Goal: Task Accomplishment & Management: Manage account settings

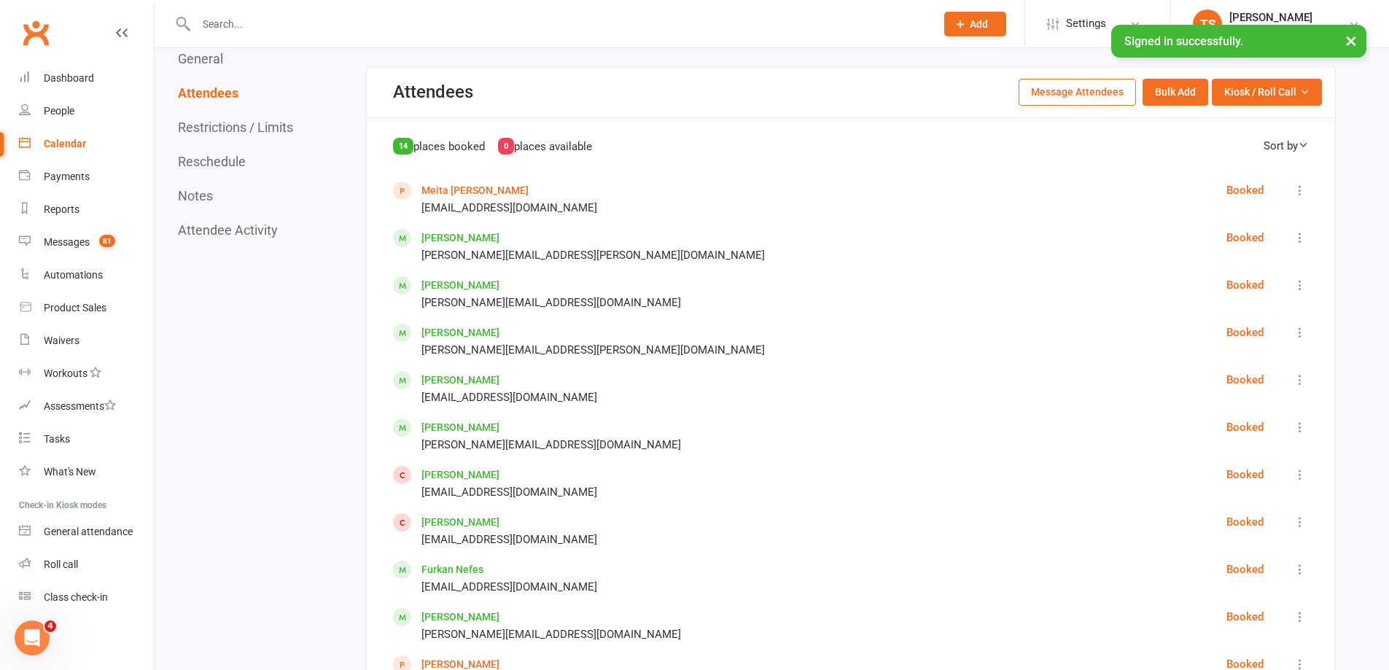
click at [64, 144] on div "Calendar" at bounding box center [65, 144] width 42 height 12
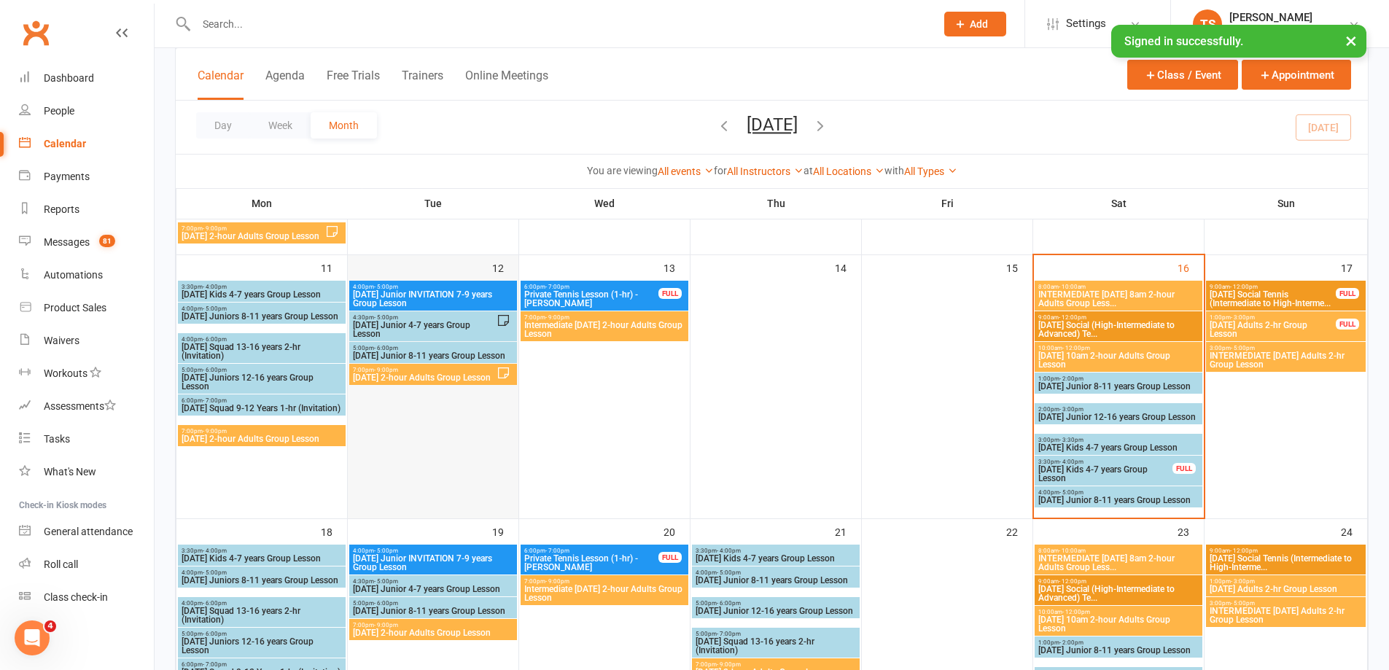
scroll to position [438, 0]
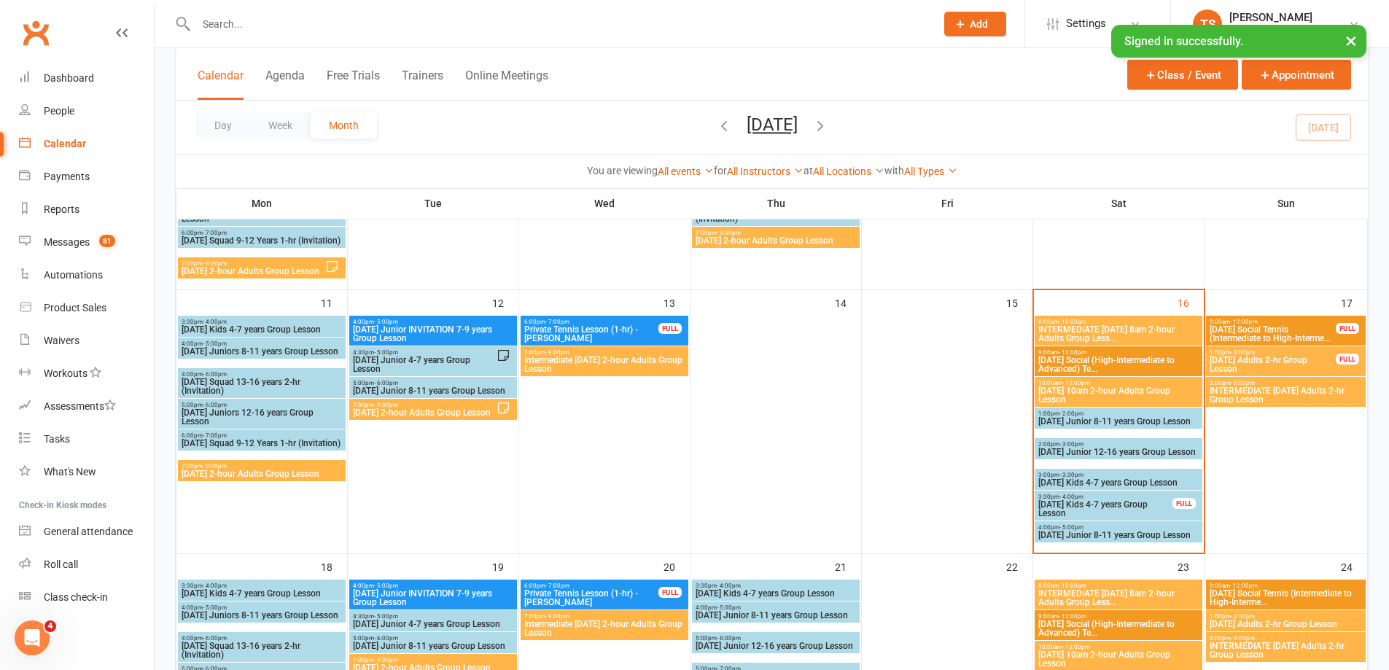
click at [1109, 334] on span "INTERMEDIATE [DATE] 8am 2-hour Adults Group Less..." at bounding box center [1119, 334] width 162 height 18
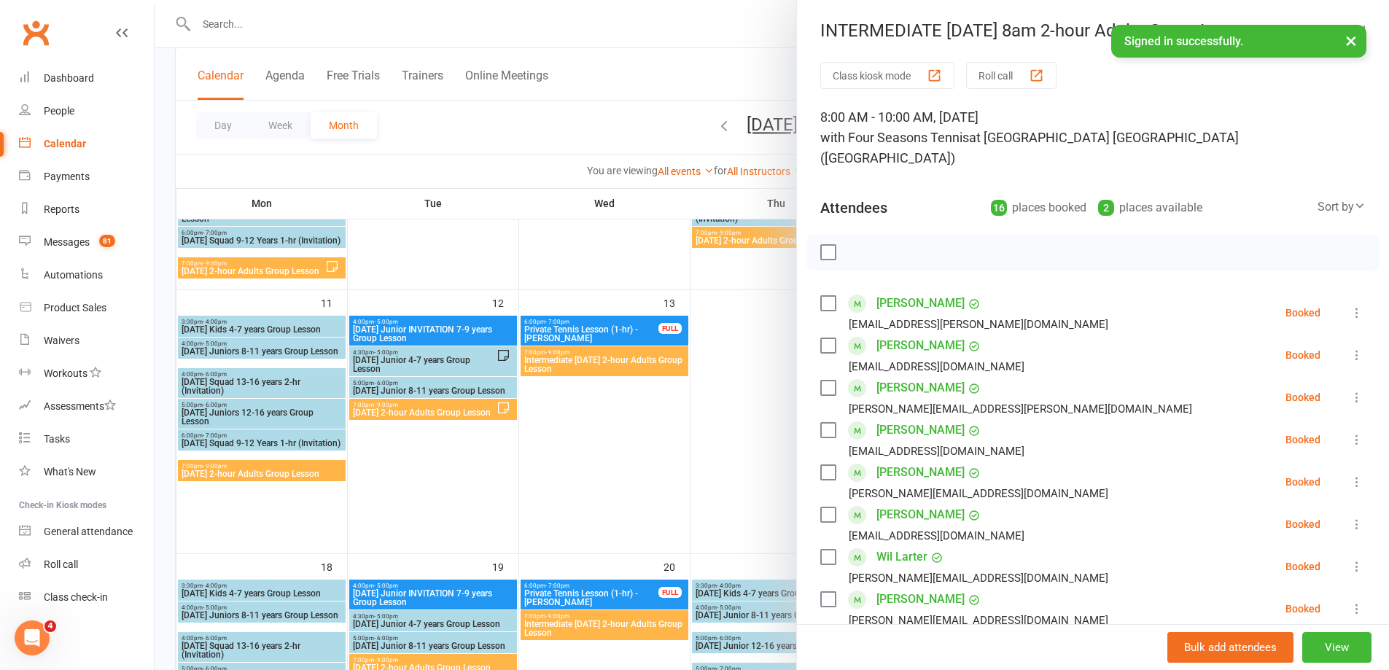
click at [821, 245] on label at bounding box center [827, 252] width 15 height 15
click at [855, 244] on icon "button" at bounding box center [860, 252] width 16 height 16
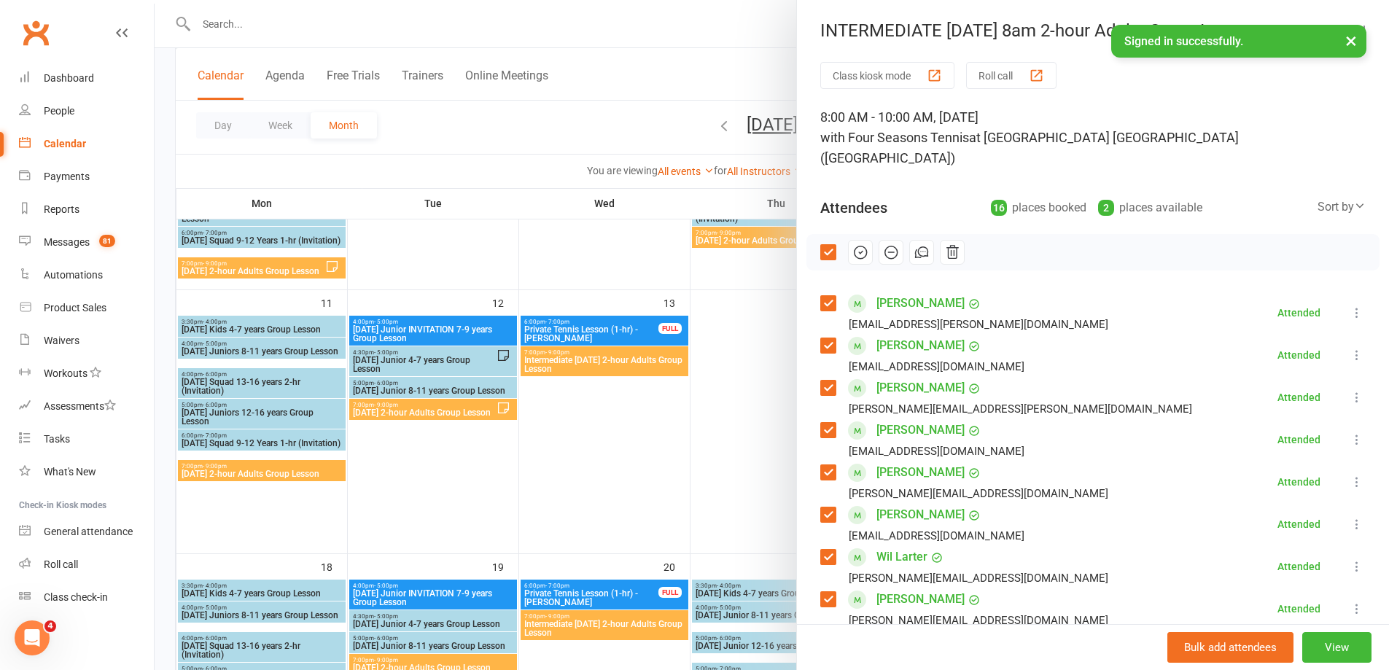
click at [711, 448] on div at bounding box center [772, 335] width 1234 height 670
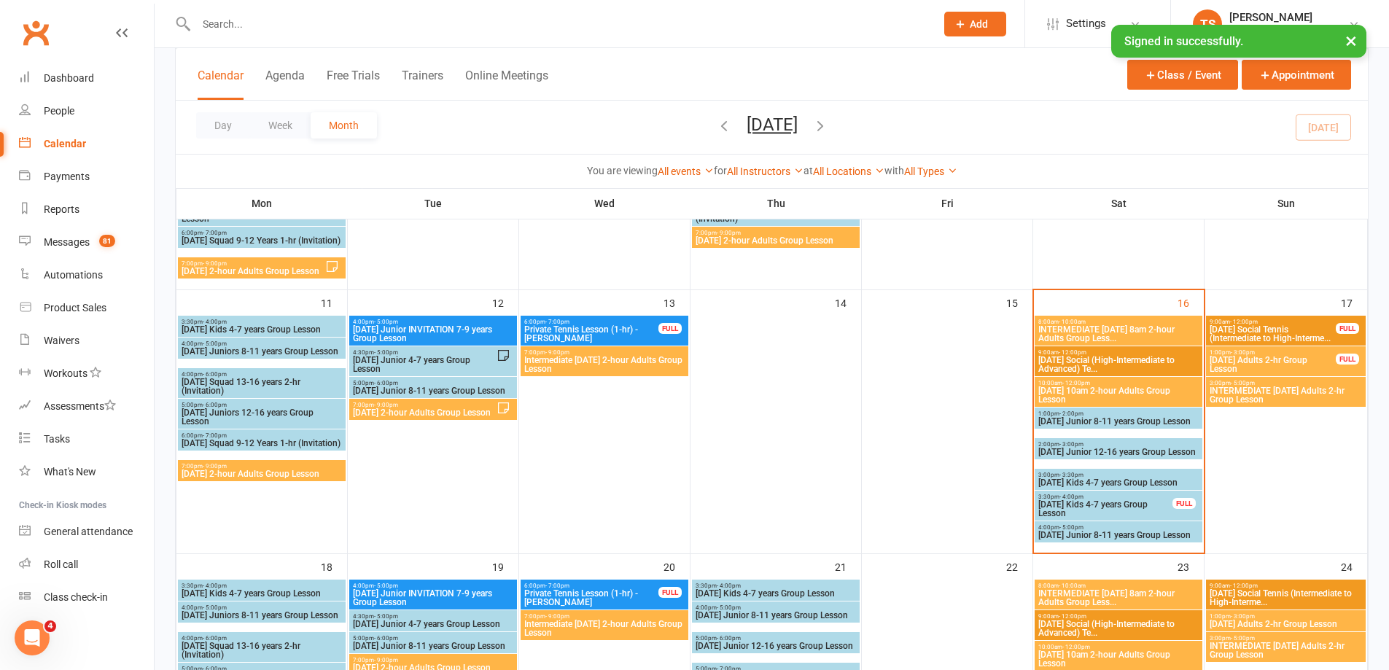
click at [1099, 386] on span "[DATE] 10am 2-hour Adults Group Lesson" at bounding box center [1119, 395] width 162 height 18
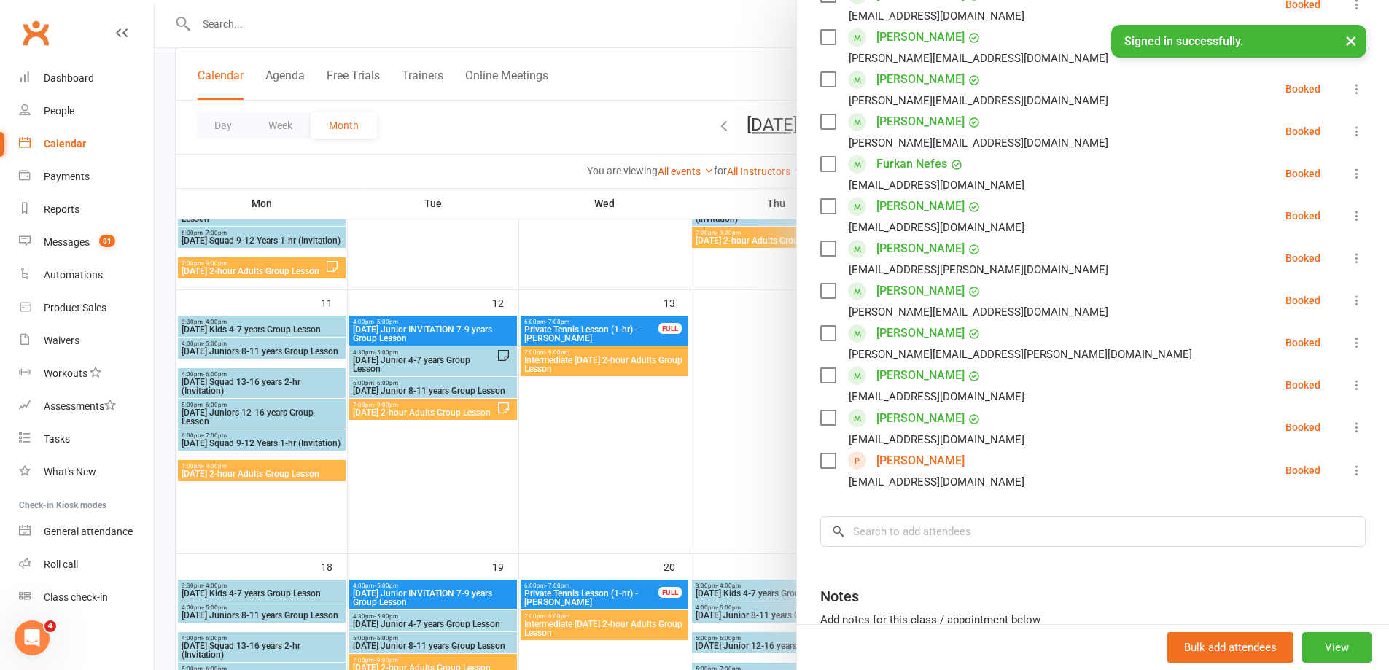
scroll to position [583, 0]
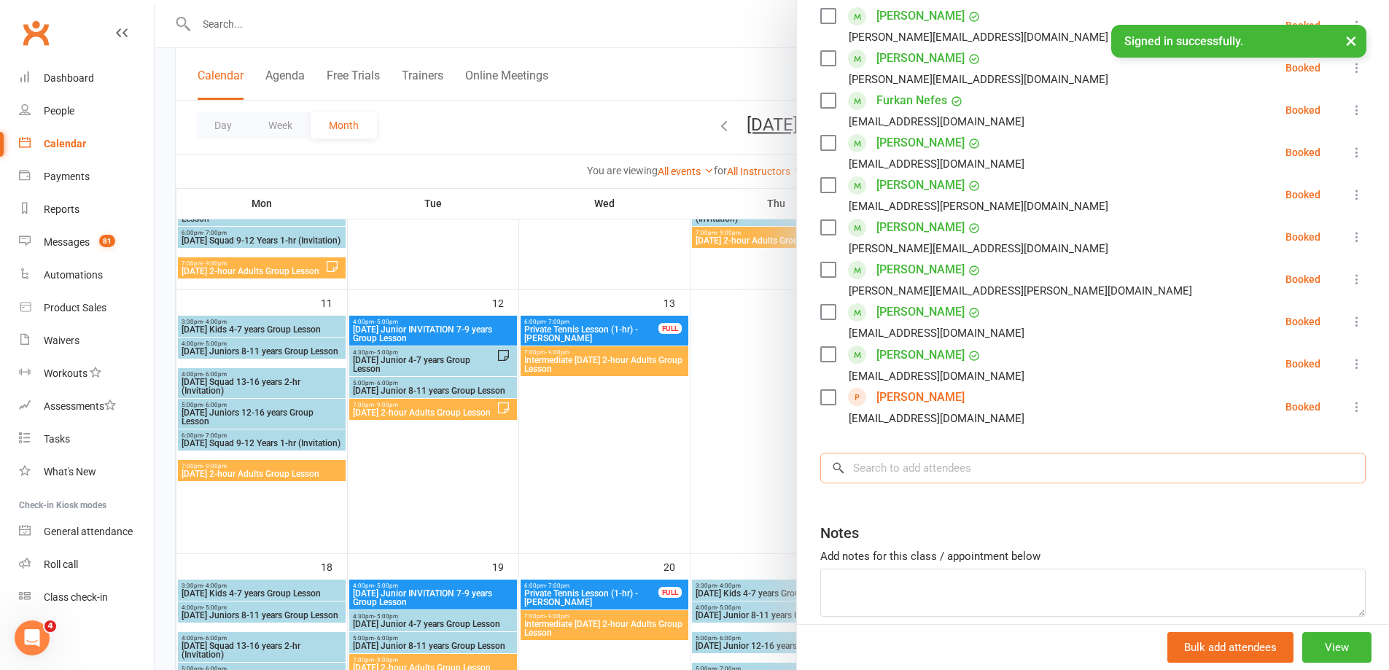
click at [856, 453] on input "search" at bounding box center [1092, 468] width 545 height 31
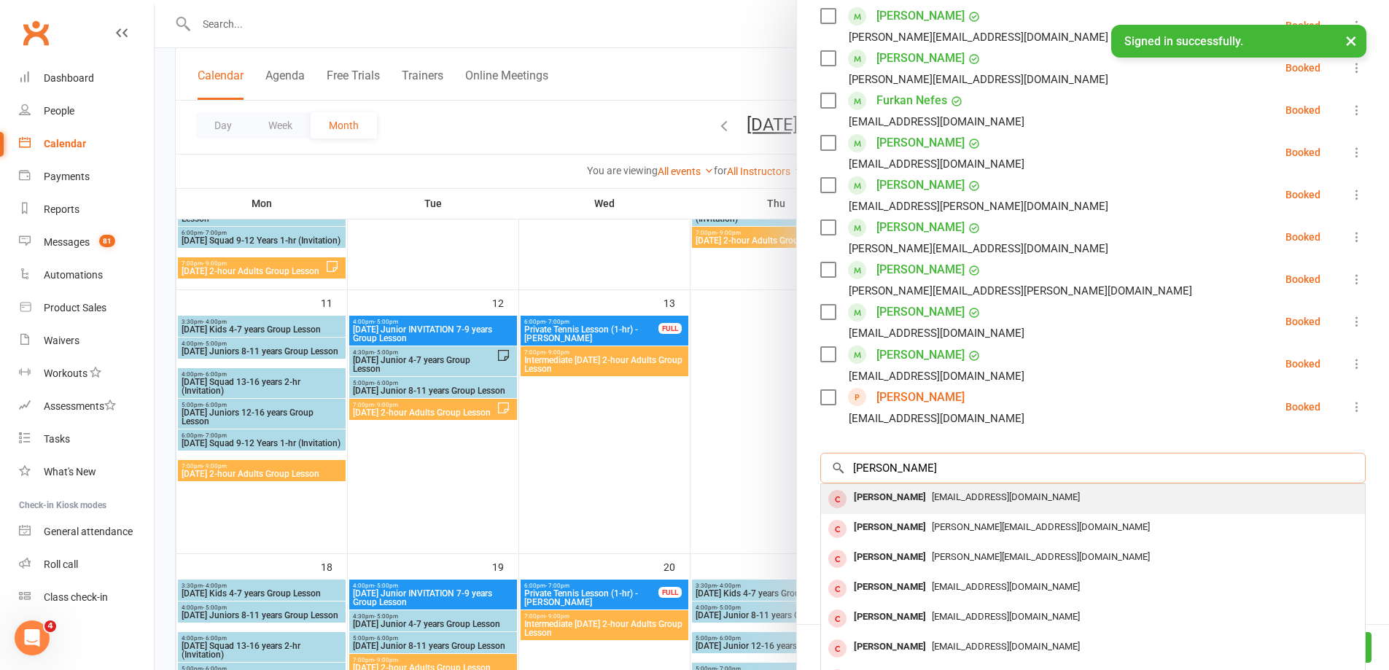
type input "[PERSON_NAME]"
click at [887, 487] on div "[PERSON_NAME]" at bounding box center [890, 497] width 84 height 21
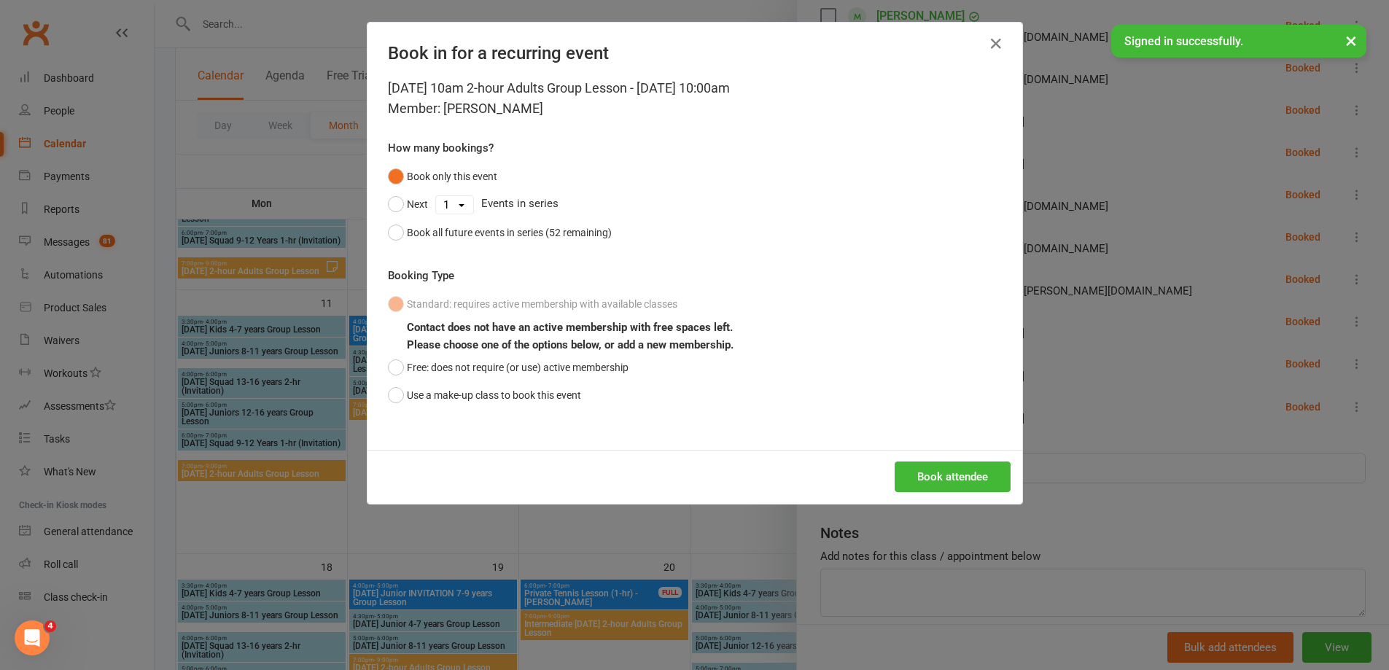
click at [924, 244] on div "Book only this event Next 1 2 3 4 5 6 7 8 9 10 11 12 13 14 15 16 17 18 19 20 21…" at bounding box center [695, 205] width 614 height 84
click at [992, 44] on icon "button" at bounding box center [996, 44] width 18 height 18
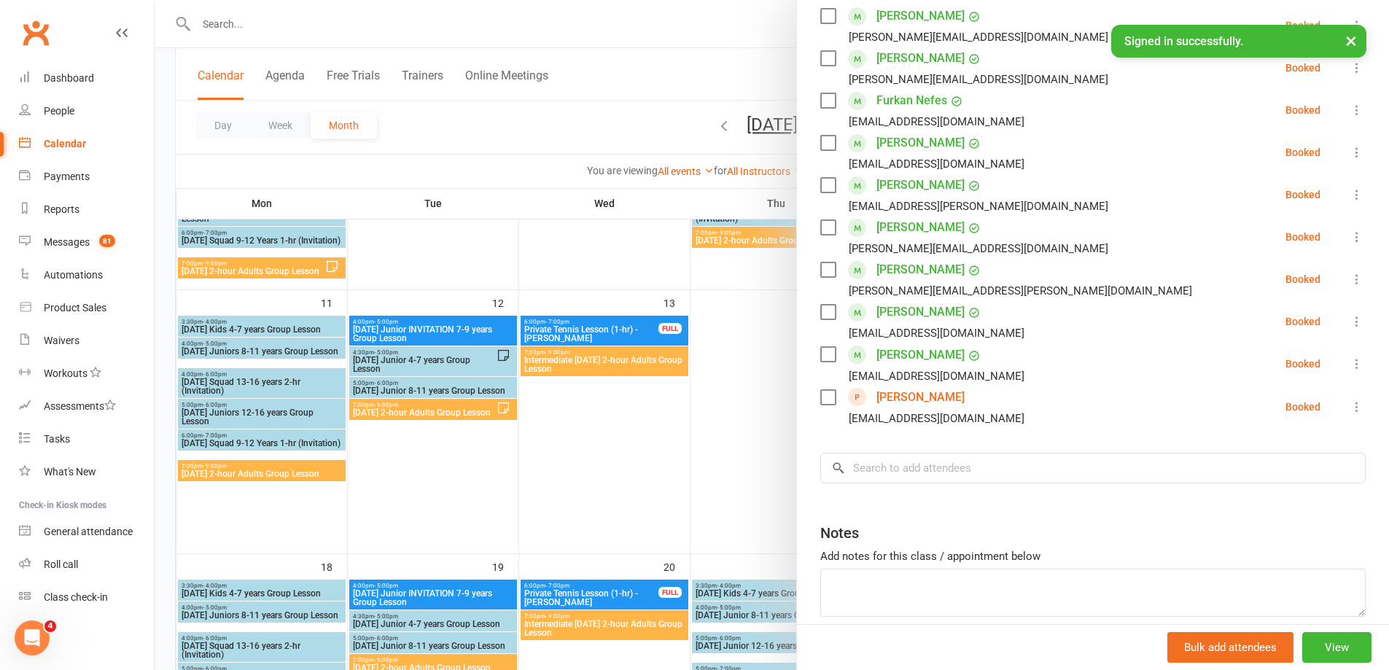
click at [245, 23] on div at bounding box center [772, 335] width 1234 height 670
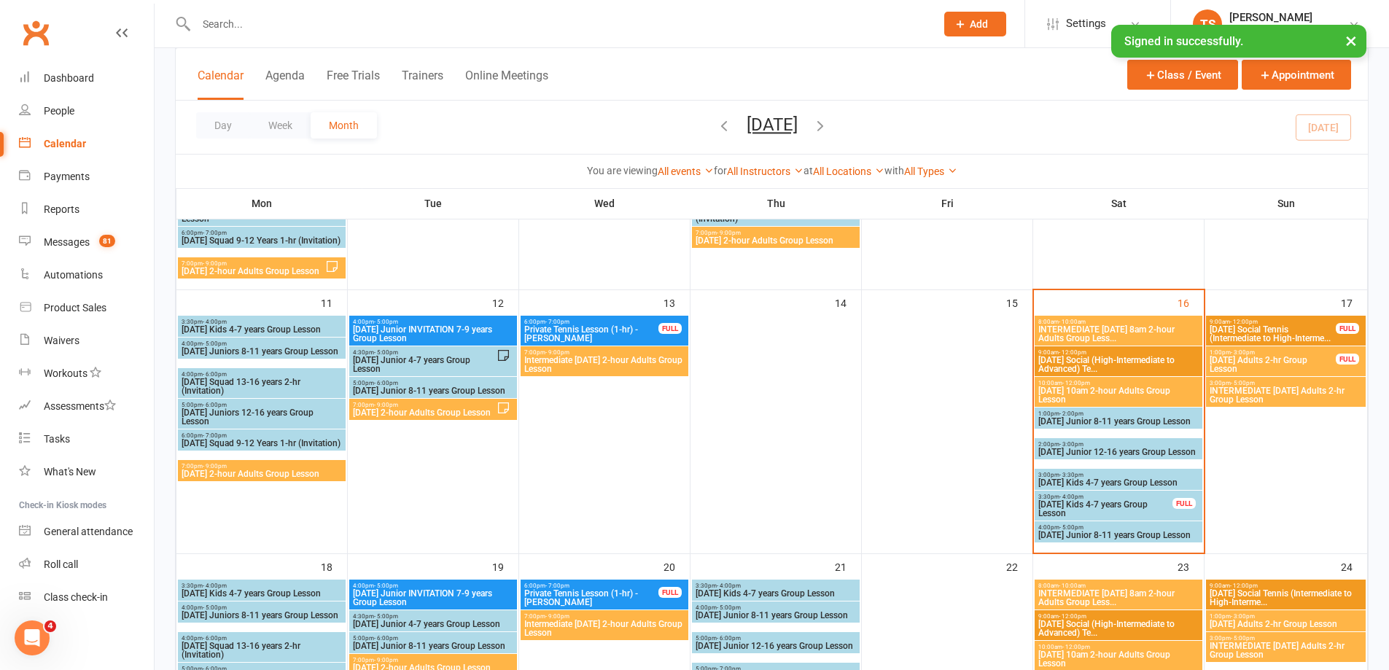
click at [245, 18] on input "text" at bounding box center [559, 24] width 734 height 20
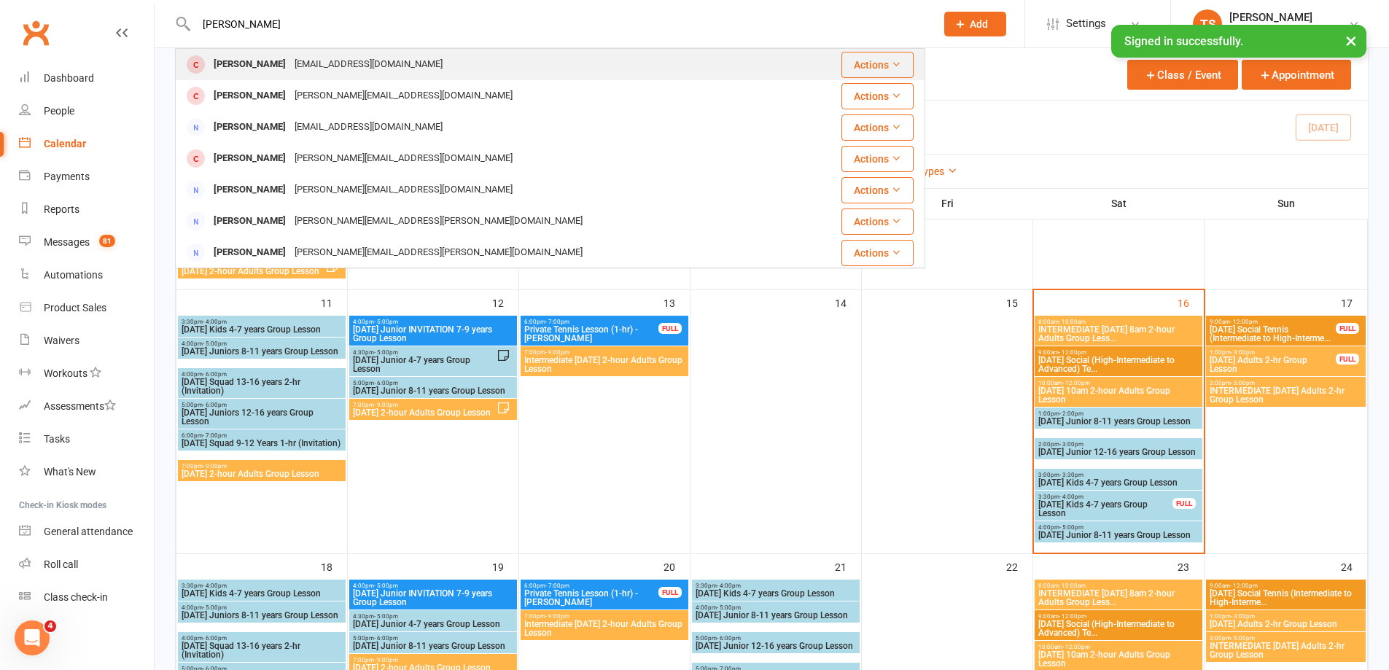
type input "[PERSON_NAME]"
click at [299, 63] on div "[EMAIL_ADDRESS][DOMAIN_NAME]" at bounding box center [368, 64] width 157 height 21
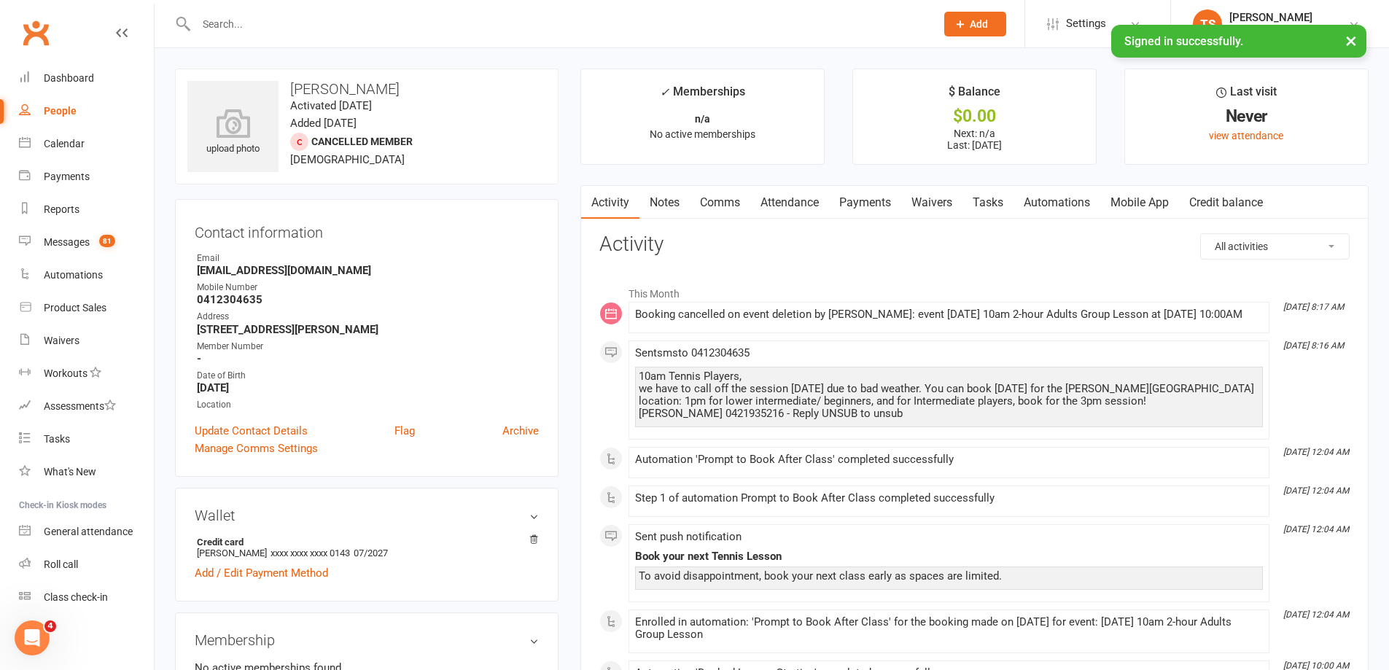
click at [883, 205] on link "Payments" at bounding box center [865, 203] width 72 height 34
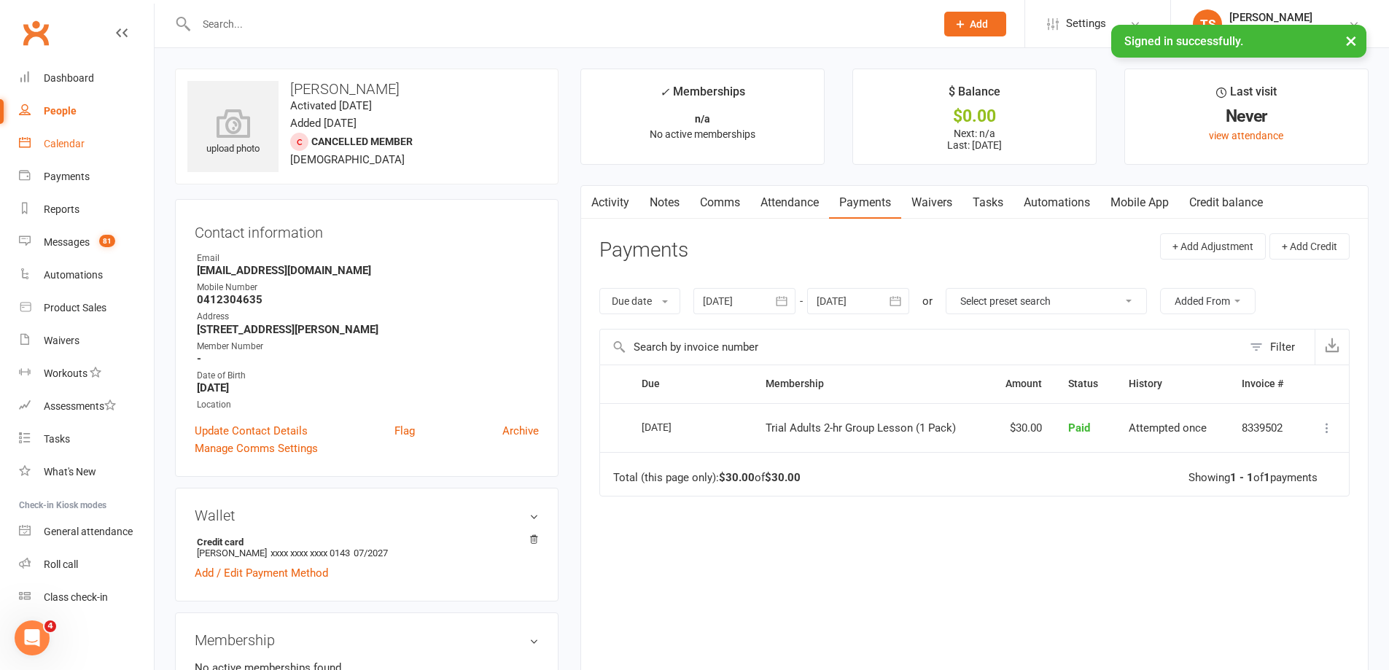
click at [63, 141] on div "Calendar" at bounding box center [64, 144] width 41 height 12
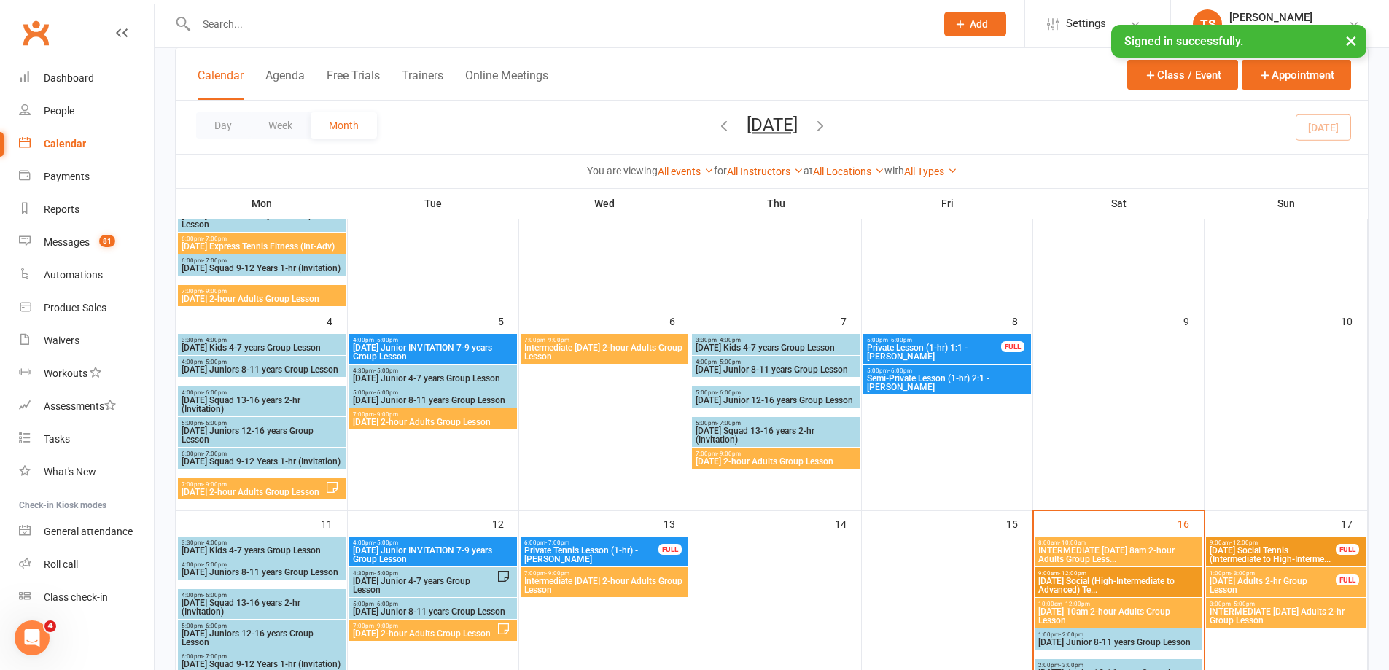
scroll to position [292, 0]
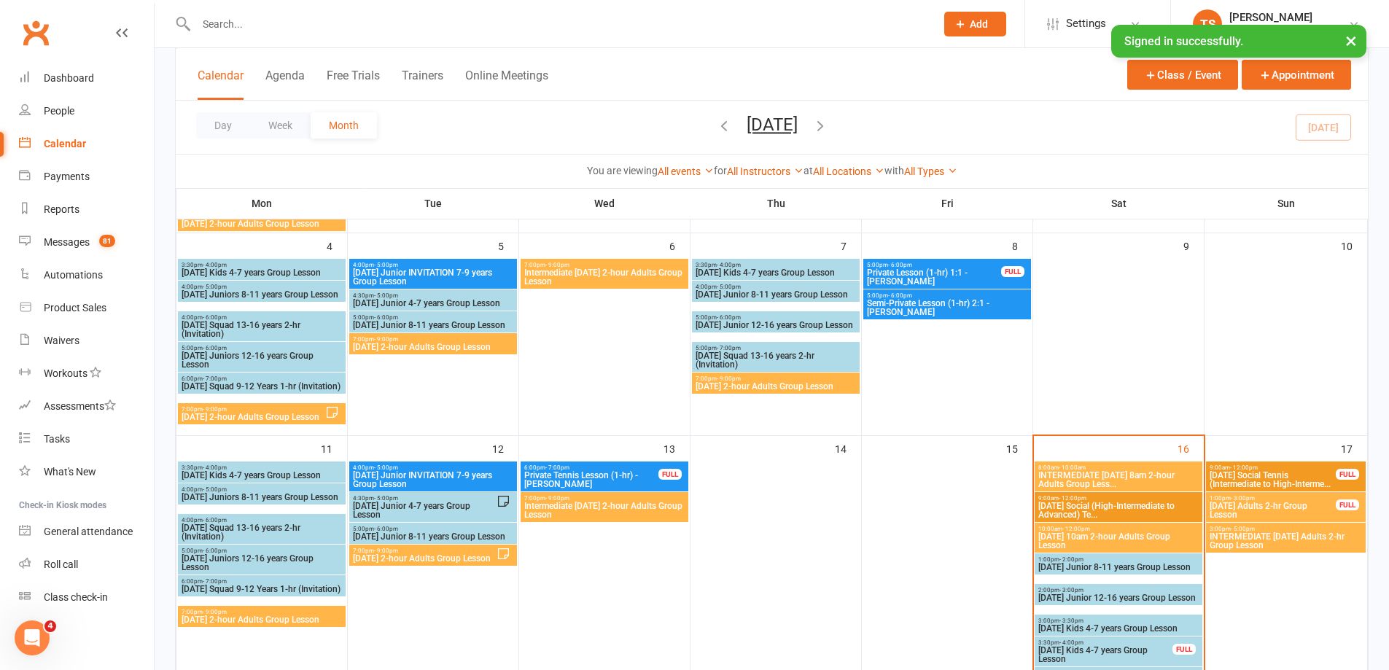
click at [1170, 541] on span "[DATE] 10am 2-hour Adults Group Lesson" at bounding box center [1119, 541] width 162 height 18
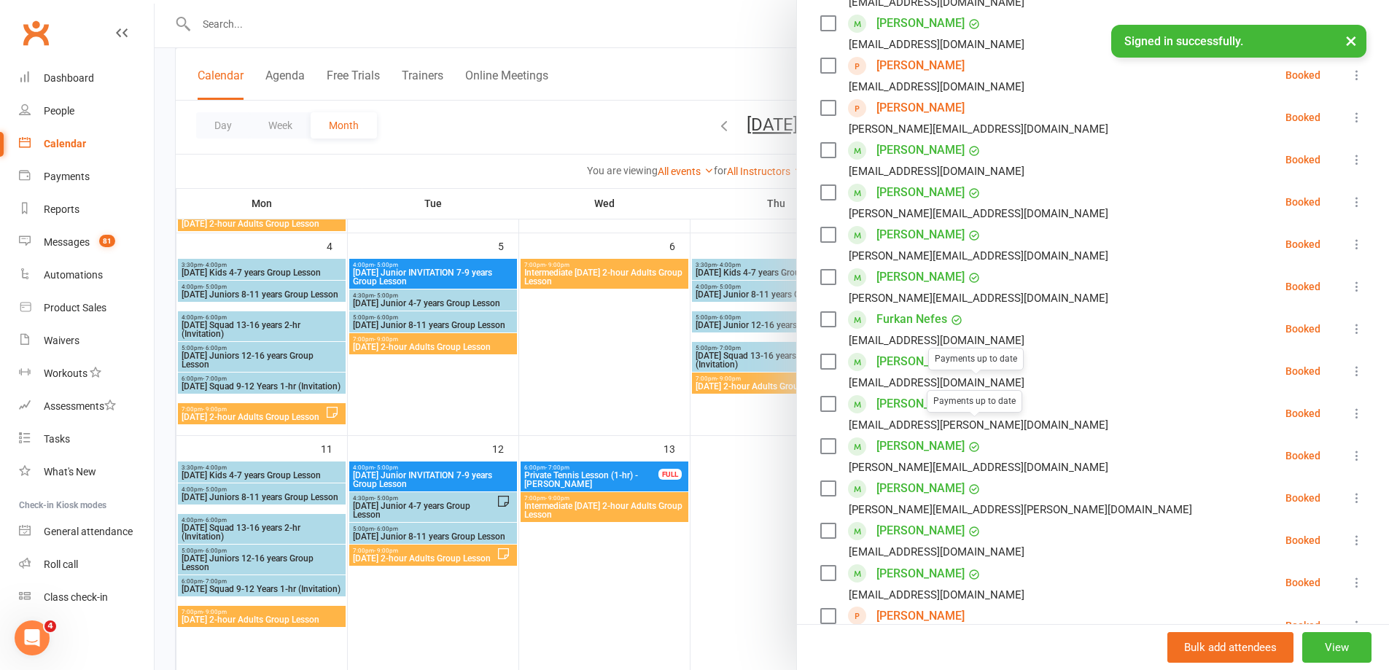
scroll to position [629, 0]
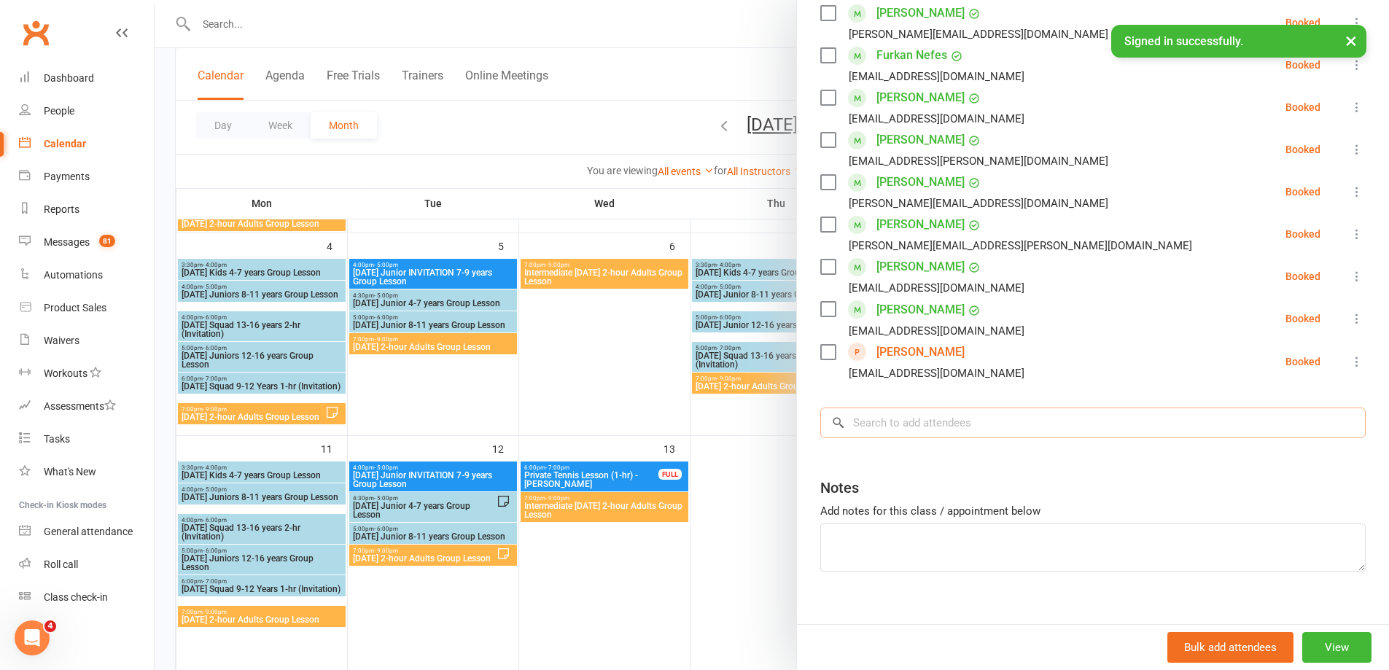
click at [874, 408] on input "search" at bounding box center [1092, 423] width 545 height 31
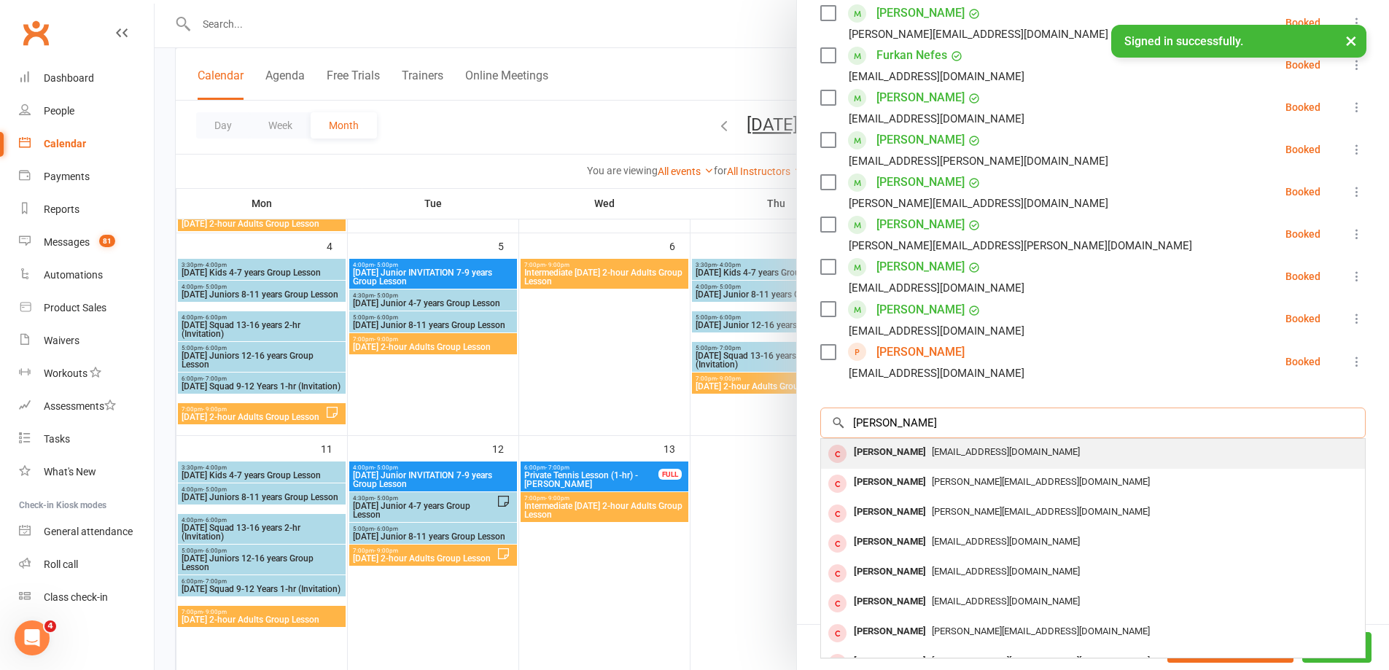
type input "[PERSON_NAME]"
click at [880, 442] on div "[PERSON_NAME]" at bounding box center [890, 452] width 84 height 21
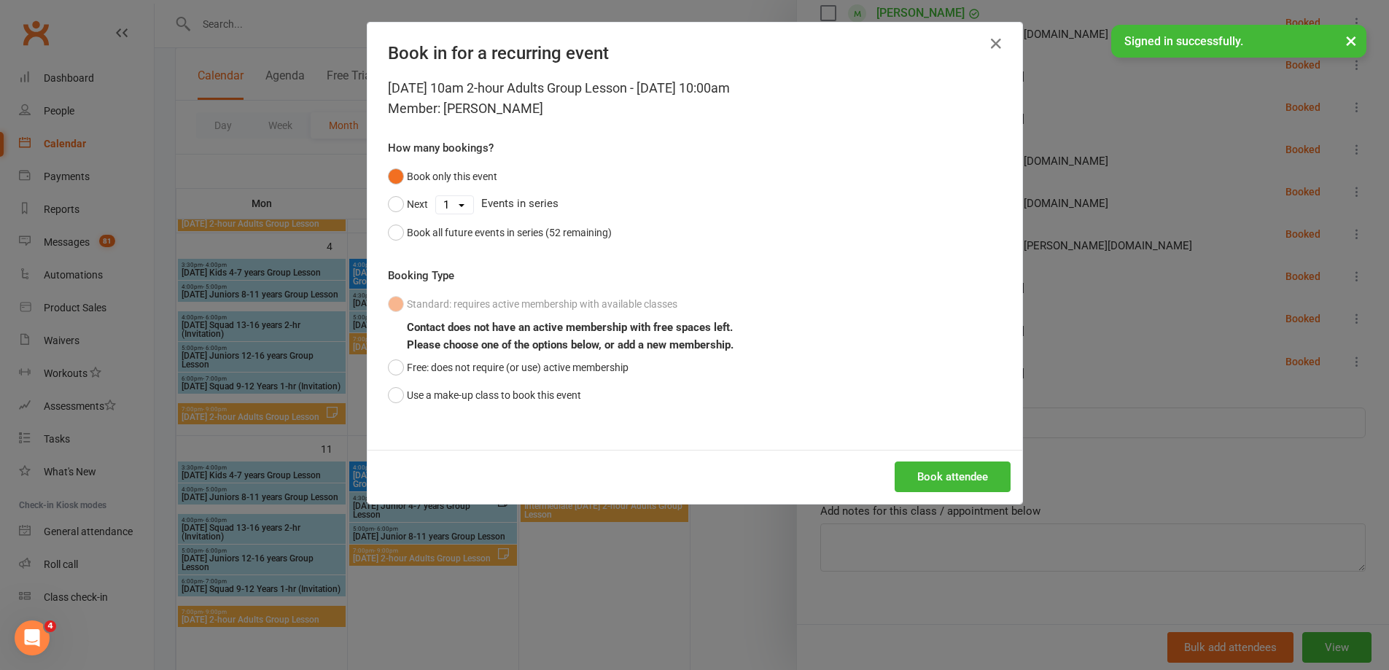
click at [378, 397] on div "[DATE] 10am 2-hour Adults Group Lesson - [DATE] 10:00am Member: [PERSON_NAME] H…" at bounding box center [695, 264] width 655 height 372
click at [388, 396] on button "Use a make-up class to book this event" at bounding box center [484, 395] width 193 height 28
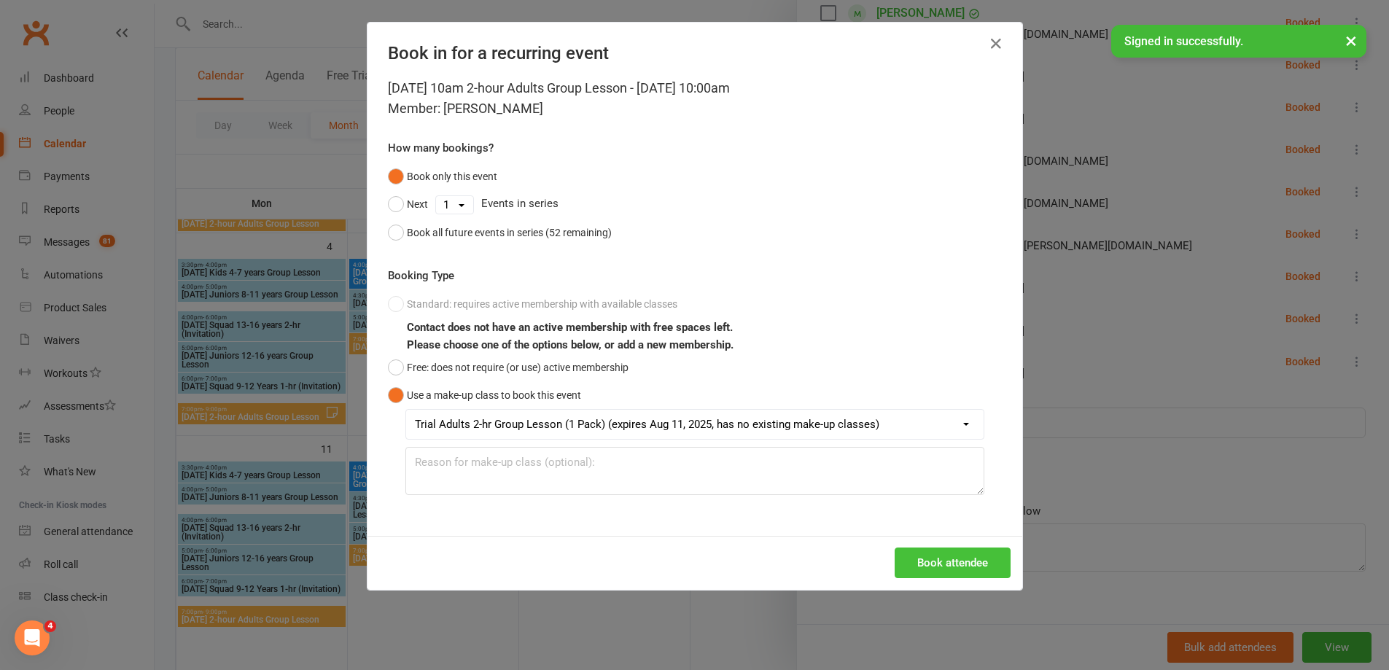
click at [954, 561] on button "Book attendee" at bounding box center [953, 563] width 116 height 31
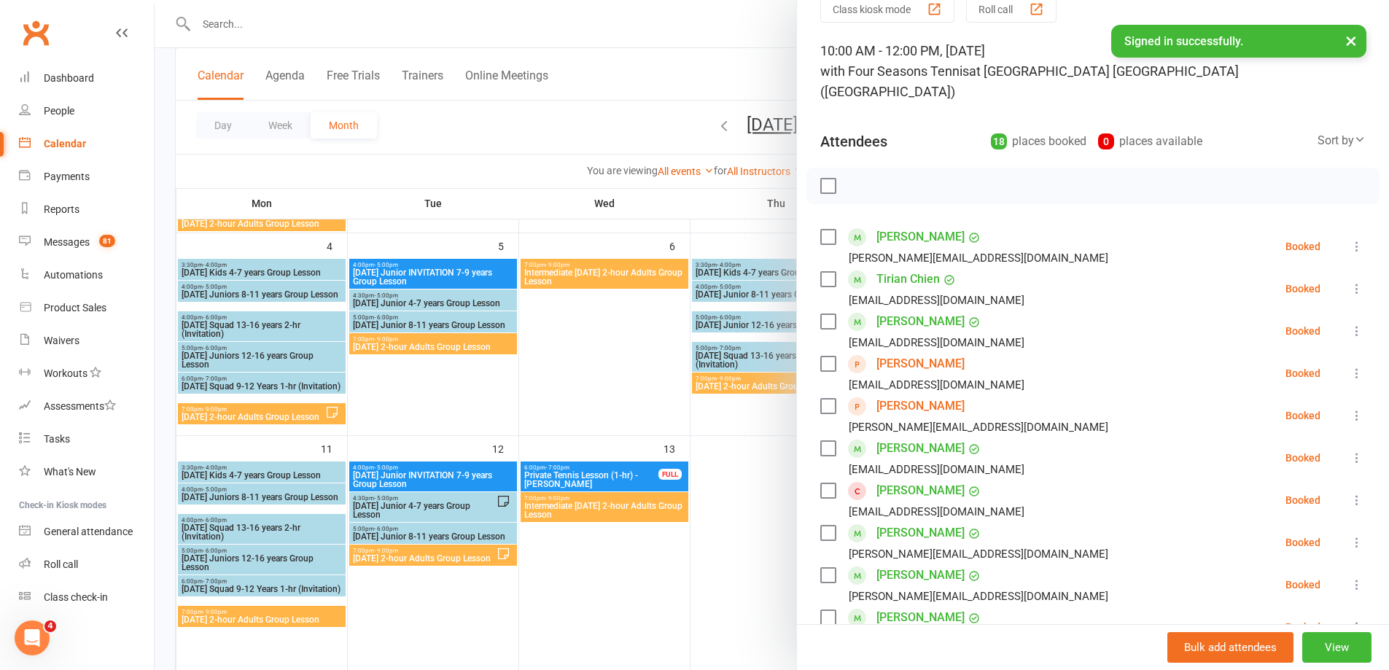
scroll to position [0, 0]
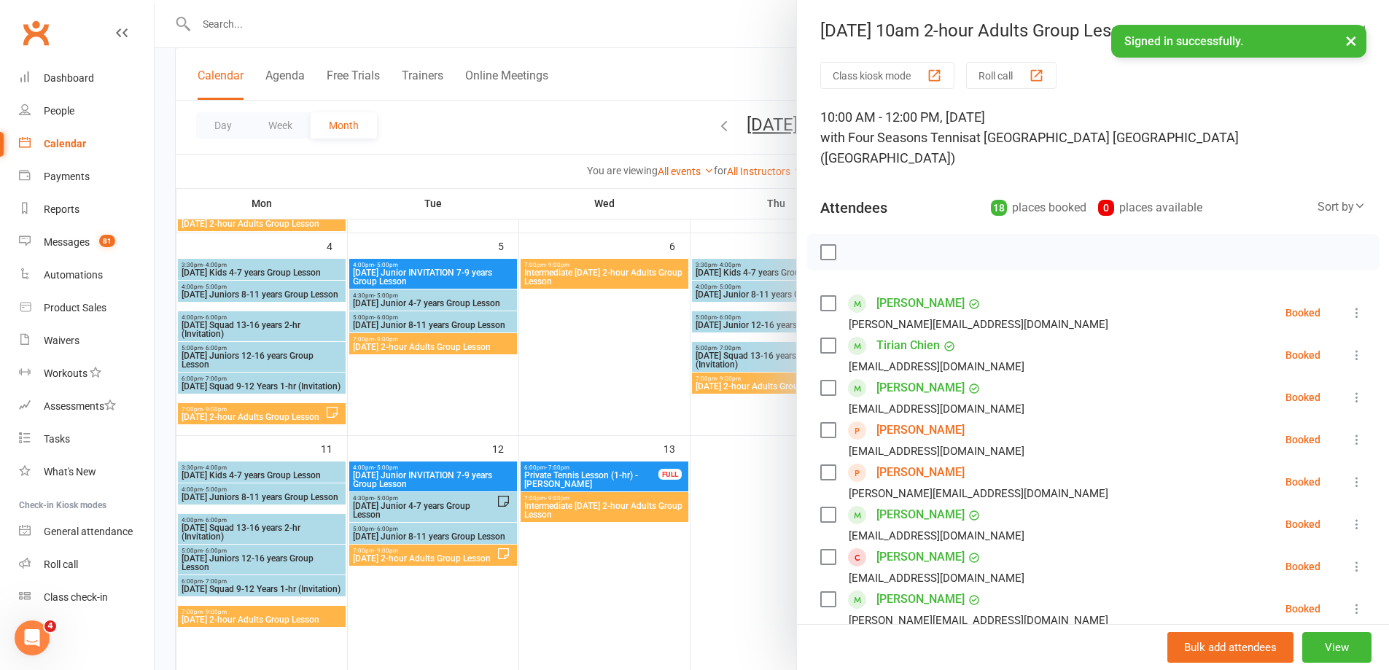
drag, startPoint x: 825, startPoint y: 233, endPoint x: 839, endPoint y: 238, distance: 13.8
click at [825, 245] on label at bounding box center [827, 252] width 15 height 15
click at [852, 244] on icon "button" at bounding box center [860, 252] width 16 height 16
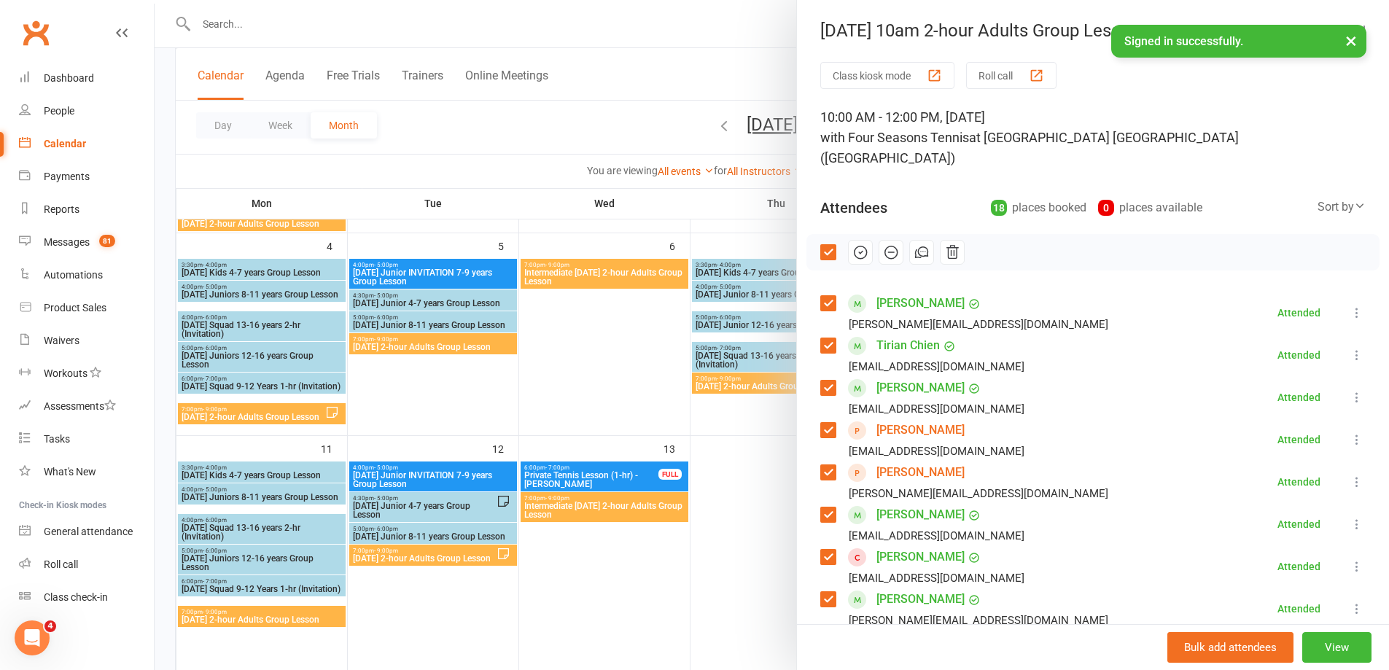
click at [745, 507] on div at bounding box center [772, 335] width 1234 height 670
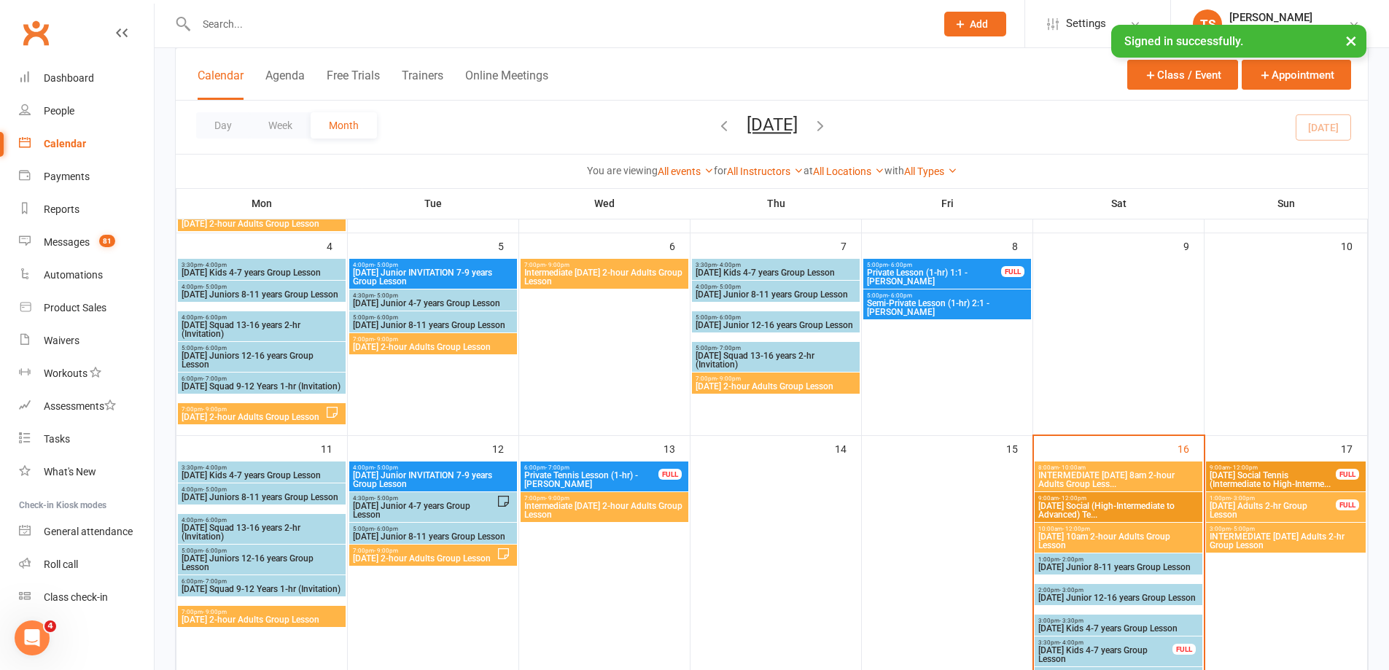
click at [1092, 481] on span "INTERMEDIATE [DATE] 8am 2-hour Adults Group Less..." at bounding box center [1119, 480] width 162 height 18
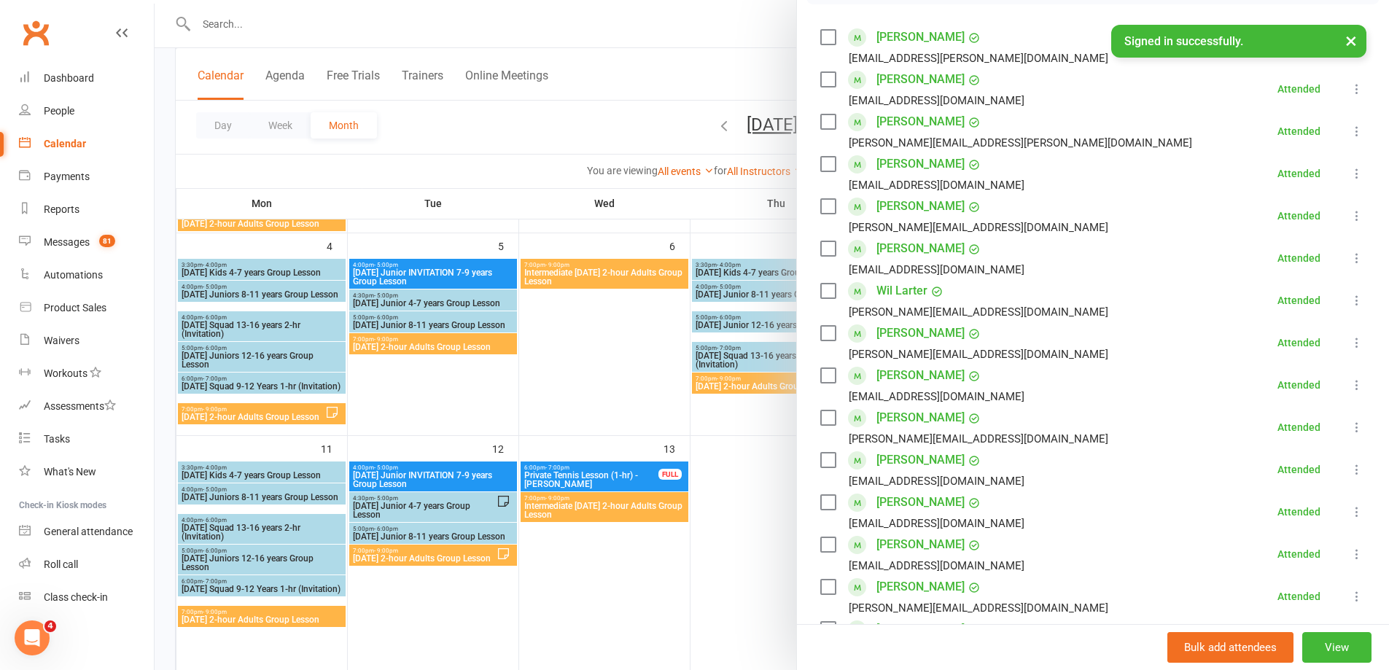
scroll to position [292, 0]
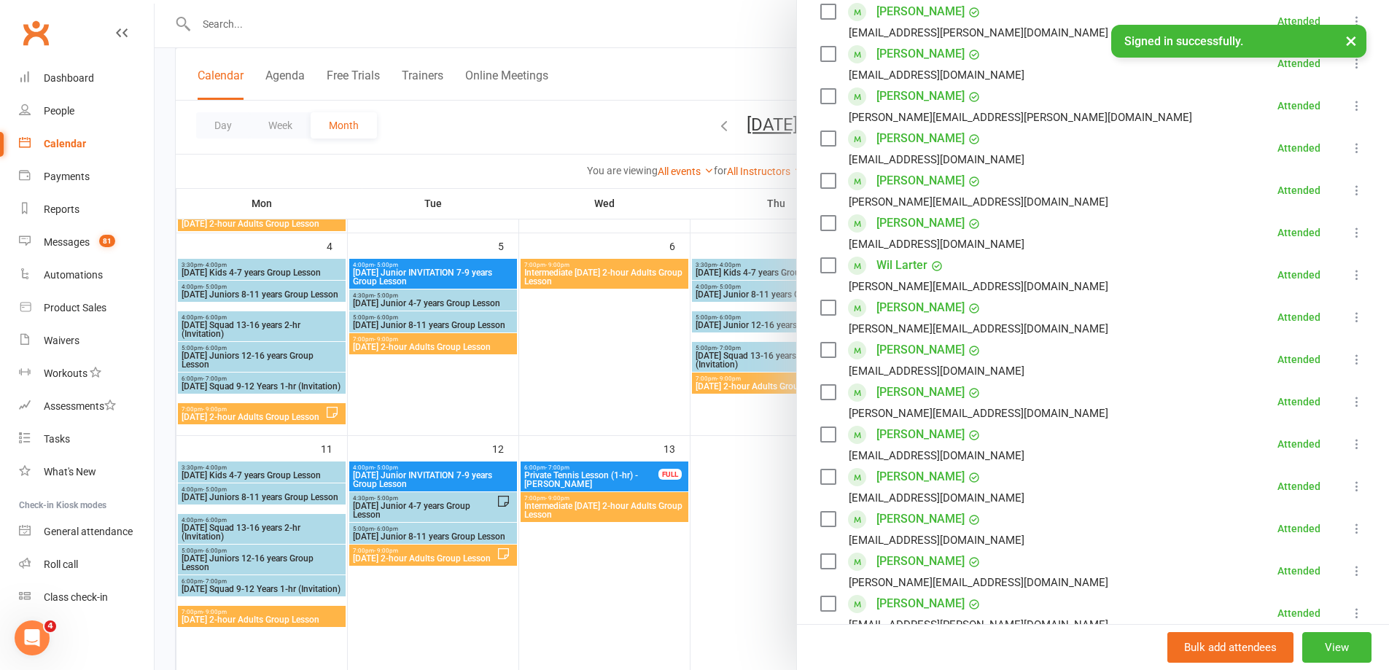
click at [1350, 521] on icon at bounding box center [1357, 528] width 15 height 15
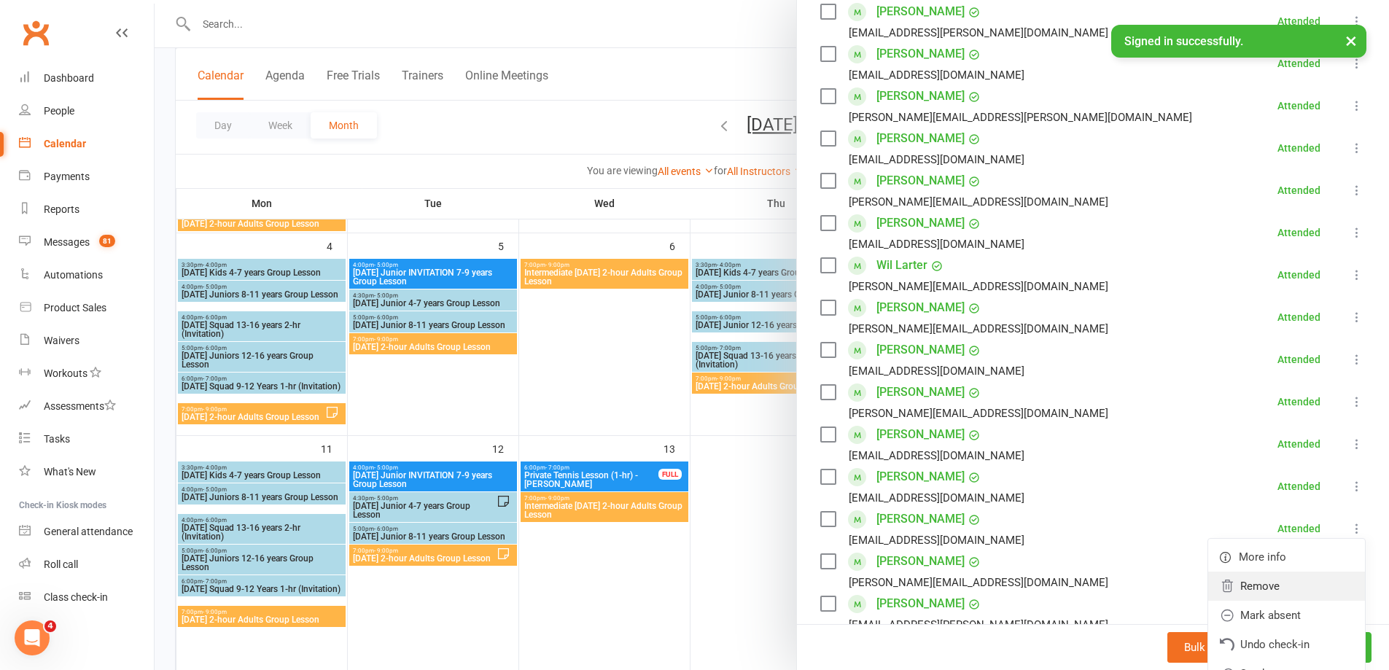
click at [1239, 572] on link "Remove" at bounding box center [1286, 586] width 157 height 29
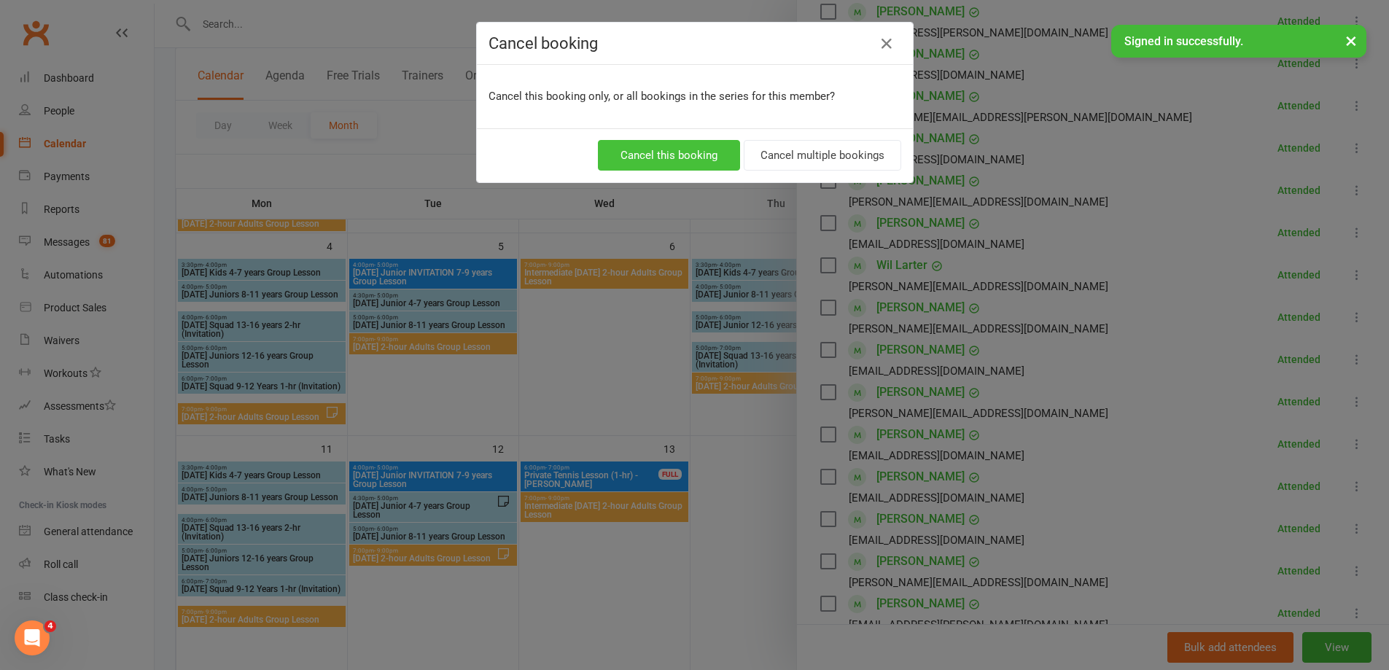
click at [682, 153] on button "Cancel this booking" at bounding box center [669, 155] width 142 height 31
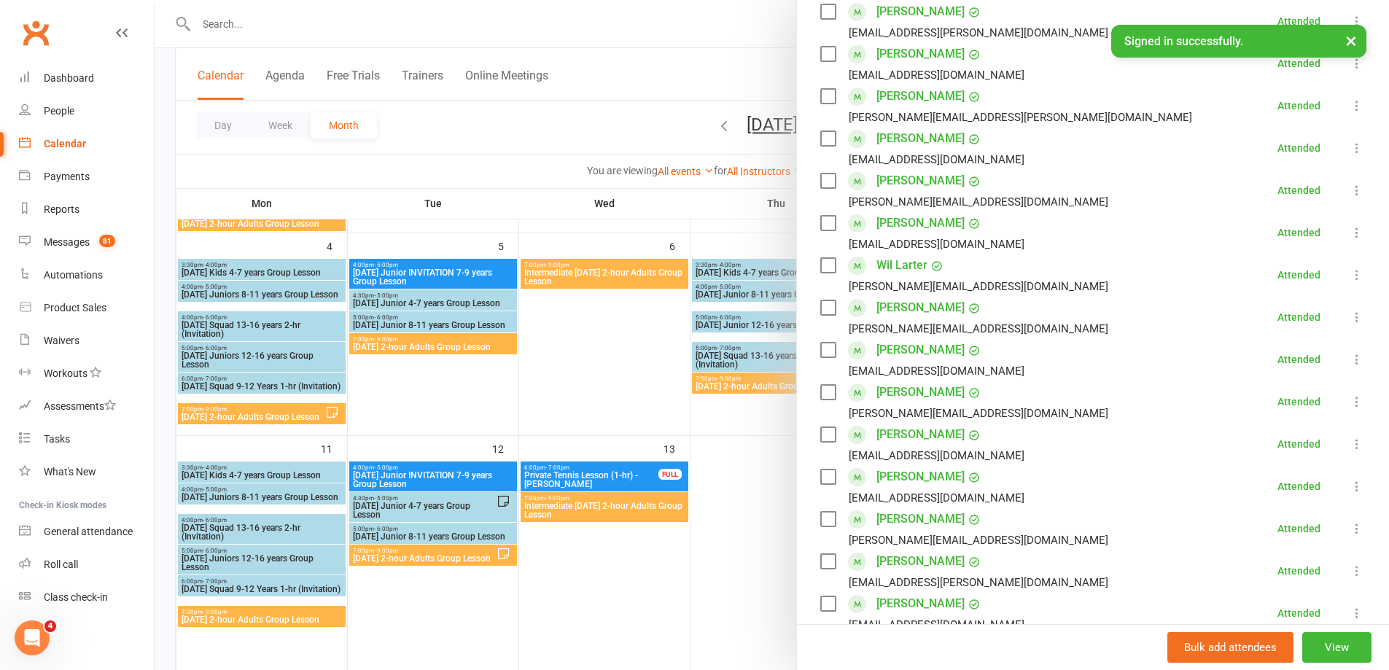
drag, startPoint x: 767, startPoint y: 514, endPoint x: 773, endPoint y: 503, distance: 12.4
click at [765, 514] on div at bounding box center [772, 335] width 1234 height 670
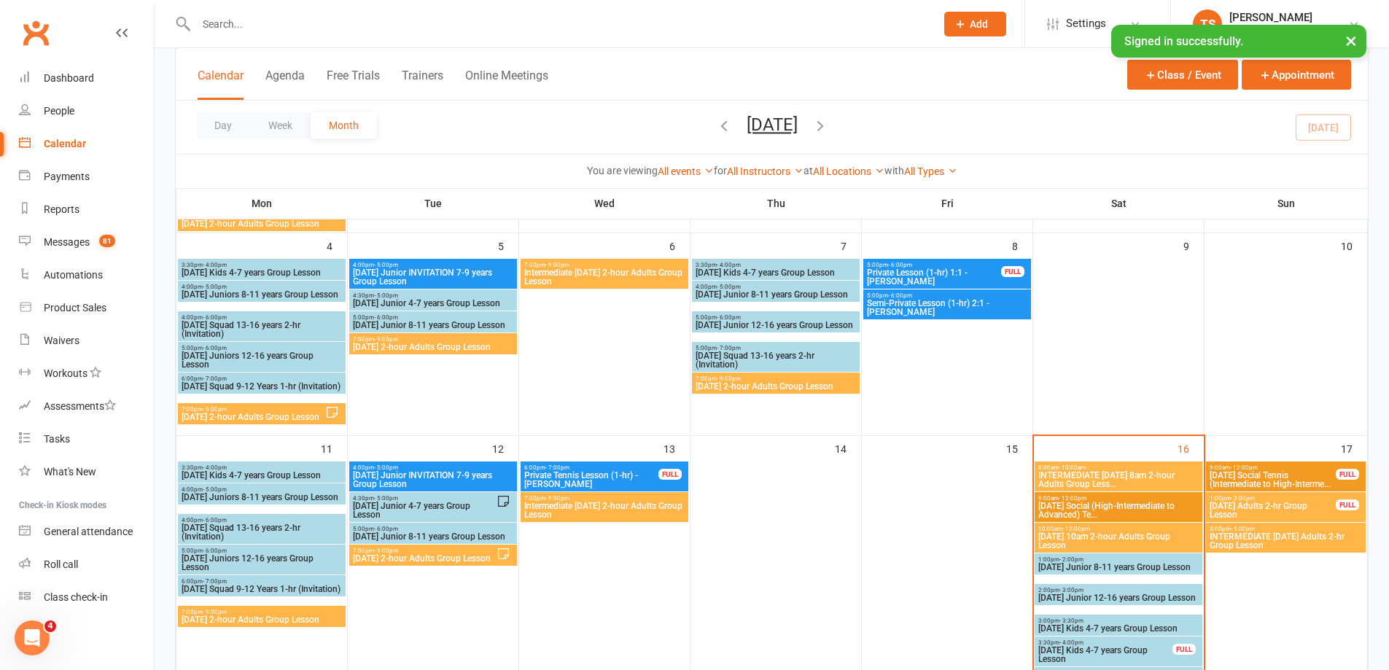
click at [1236, 512] on span "[DATE] Adults 2-hr Group Lesson" at bounding box center [1273, 511] width 128 height 18
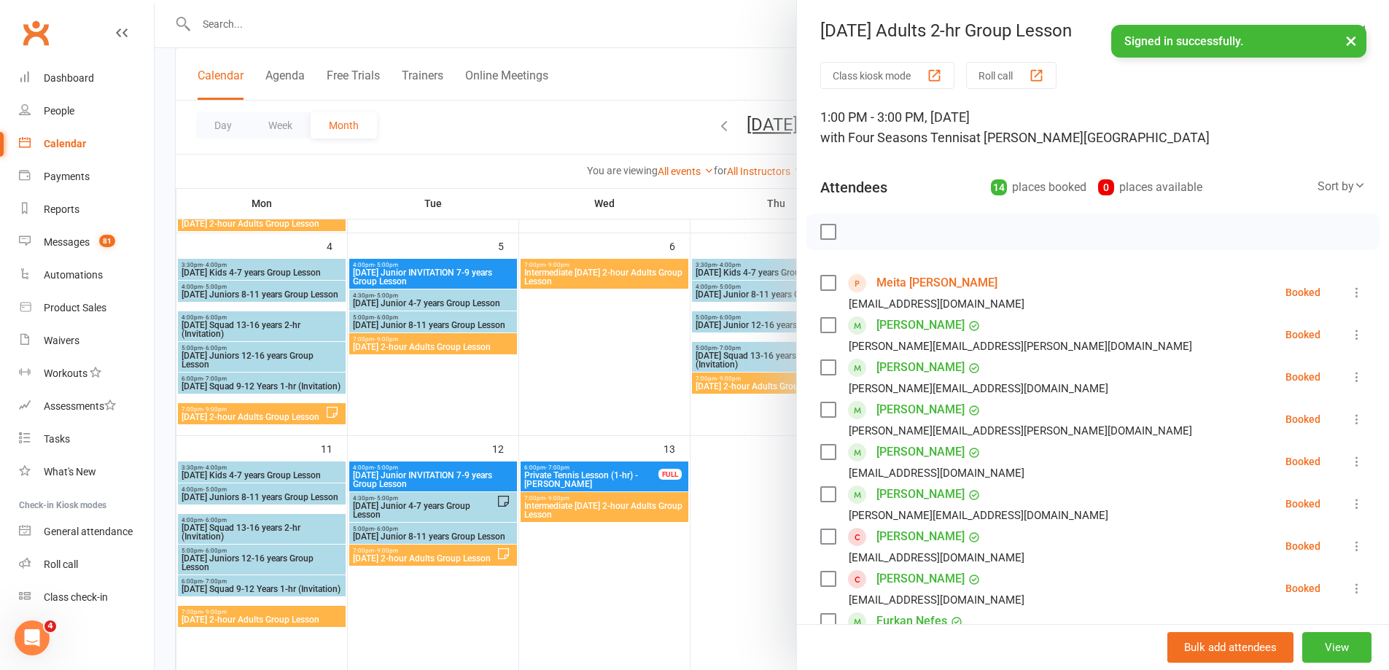
drag, startPoint x: 744, startPoint y: 538, endPoint x: 750, endPoint y: 532, distance: 7.8
click at [746, 537] on div at bounding box center [772, 335] width 1234 height 670
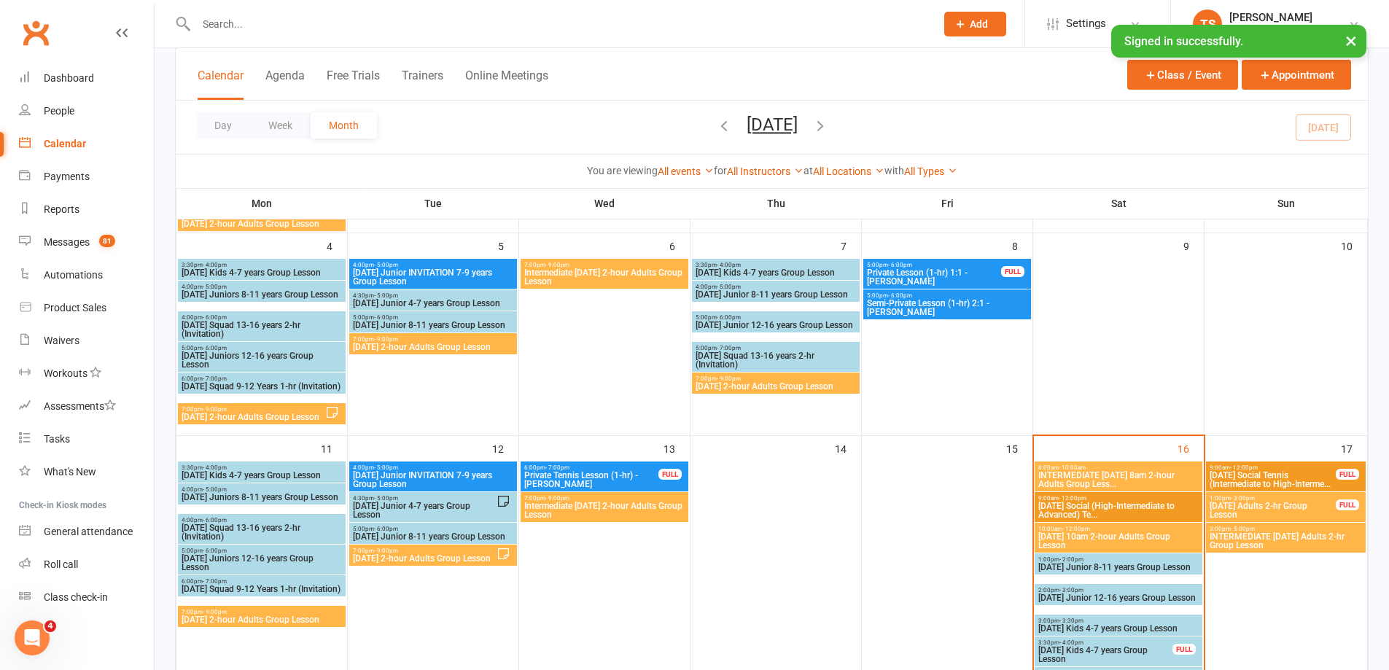
click at [1247, 548] on span "INTERMEDIATE [DATE] Adults 2-hr Group Lesson" at bounding box center [1286, 541] width 154 height 18
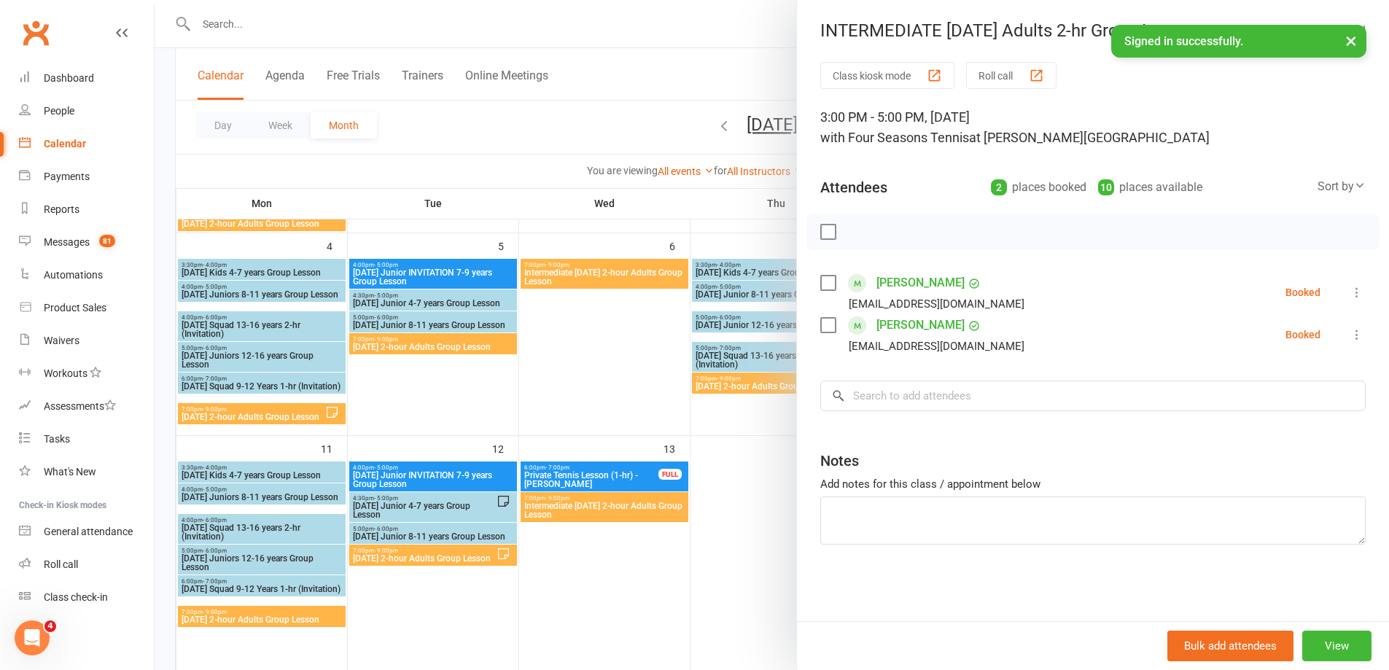
drag, startPoint x: 755, startPoint y: 474, endPoint x: 799, endPoint y: 464, distance: 45.5
click at [755, 475] on div at bounding box center [772, 335] width 1234 height 670
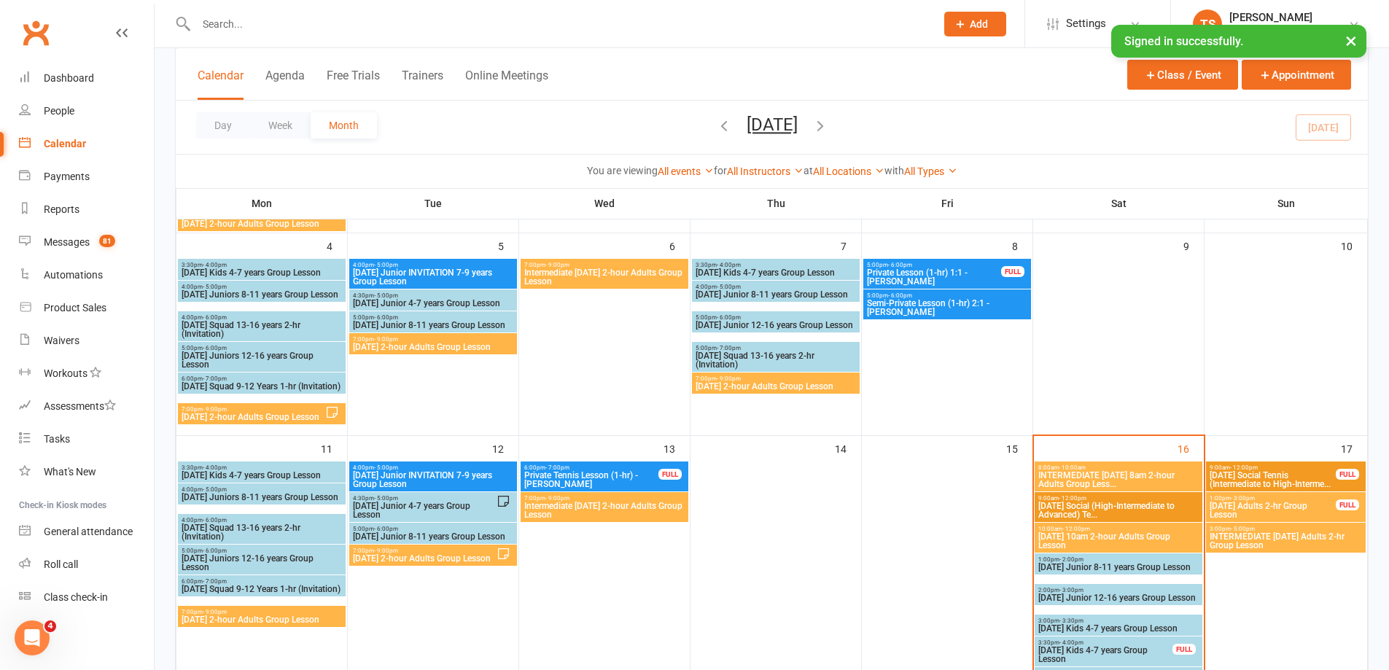
click at [1277, 502] on span "[DATE] Adults 2-hr Group Lesson" at bounding box center [1273, 511] width 128 height 18
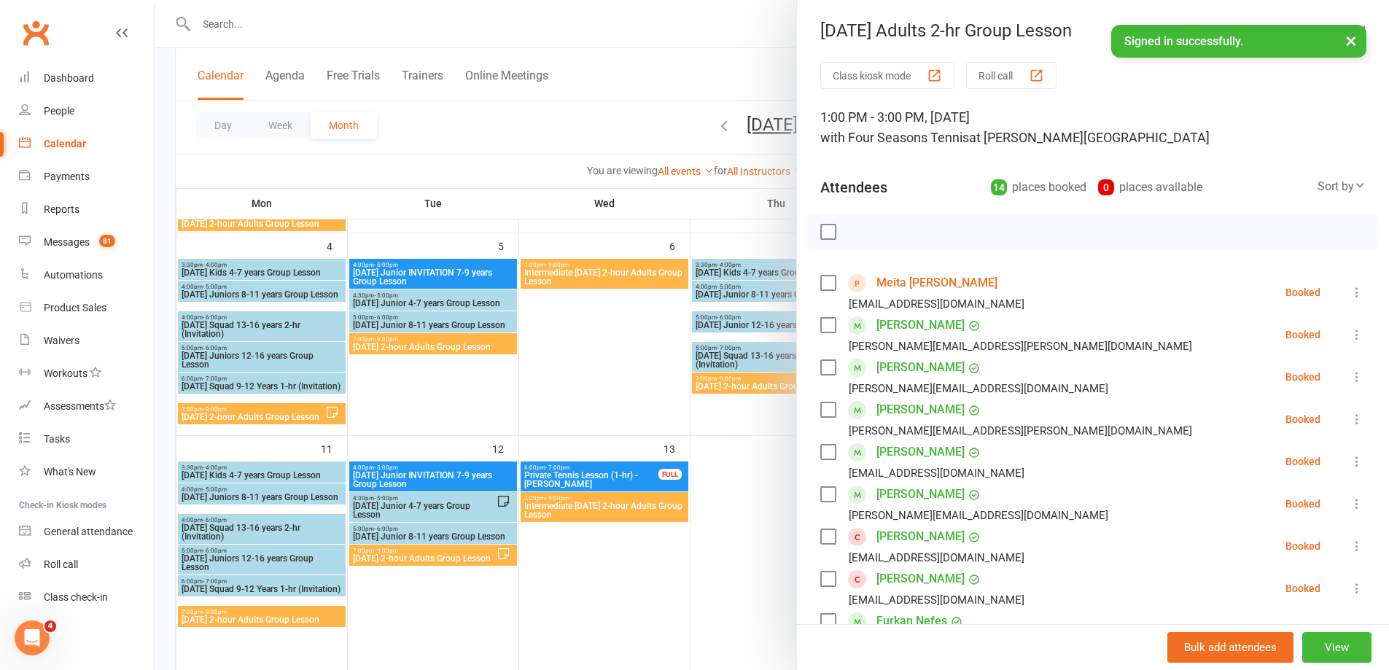
click at [1350, 376] on icon at bounding box center [1357, 377] width 15 height 15
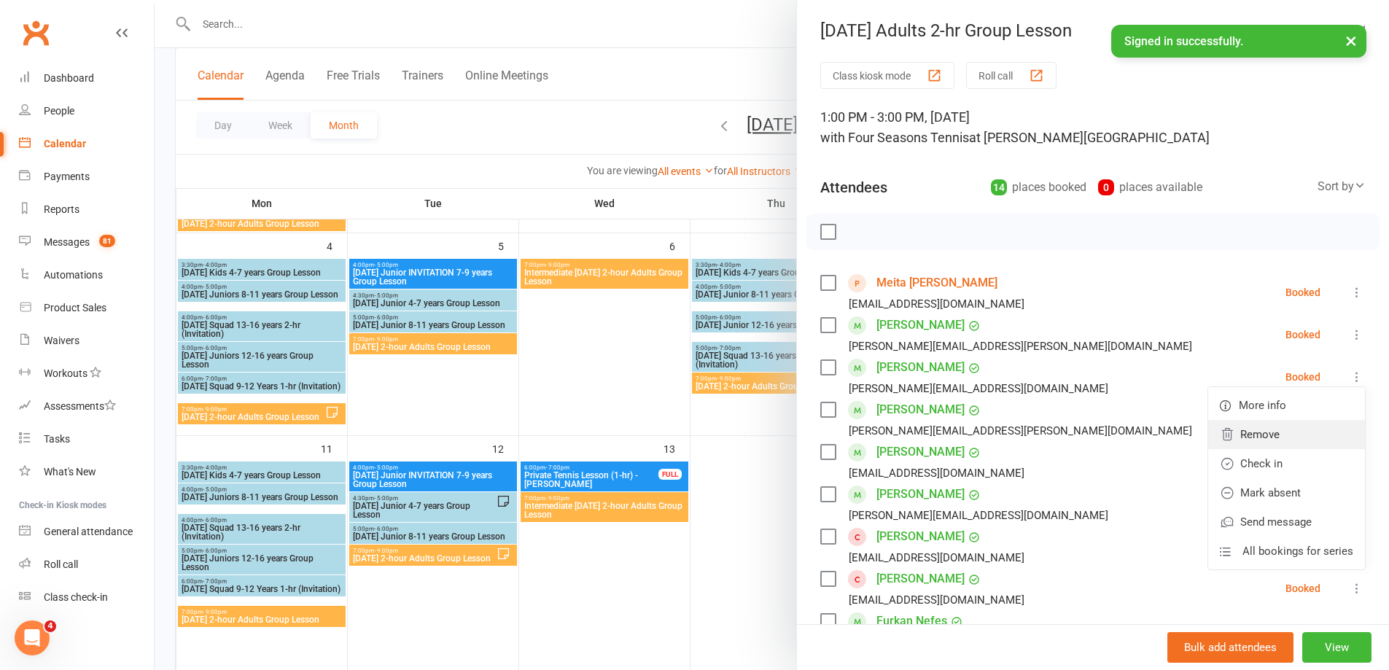
click at [1243, 432] on link "Remove" at bounding box center [1286, 434] width 157 height 29
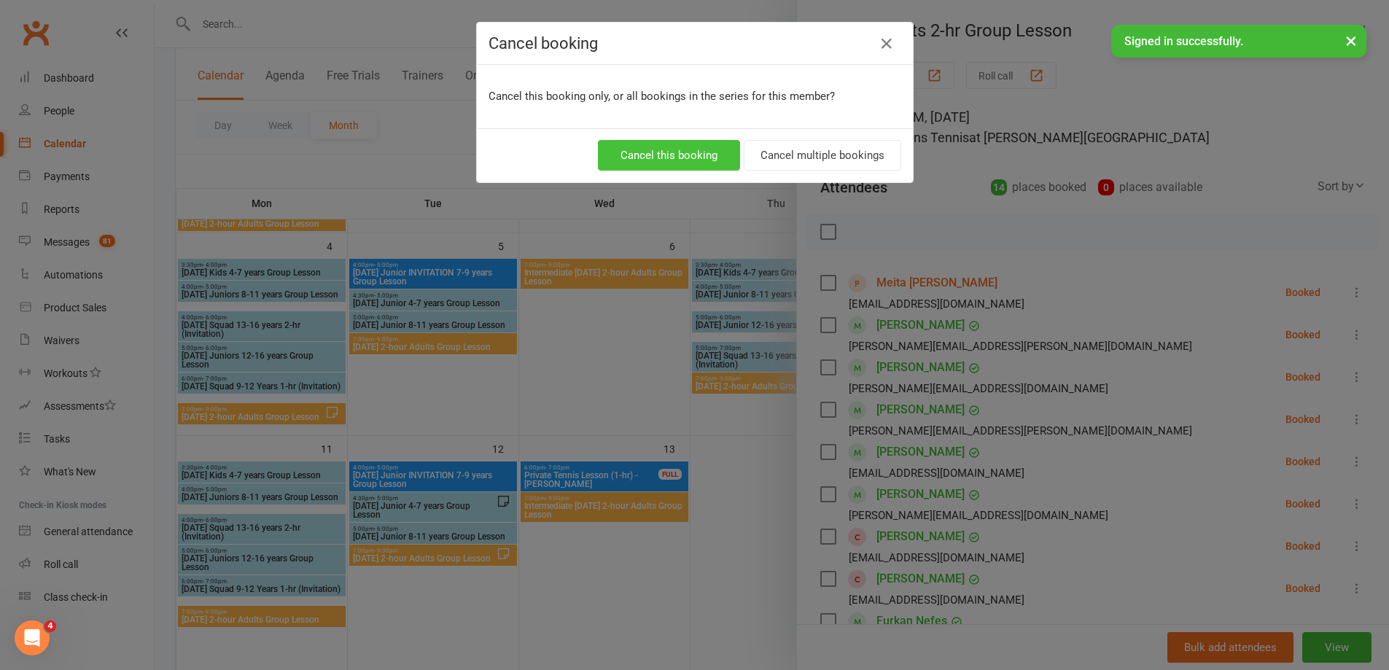
click at [692, 147] on button "Cancel this booking" at bounding box center [669, 155] width 142 height 31
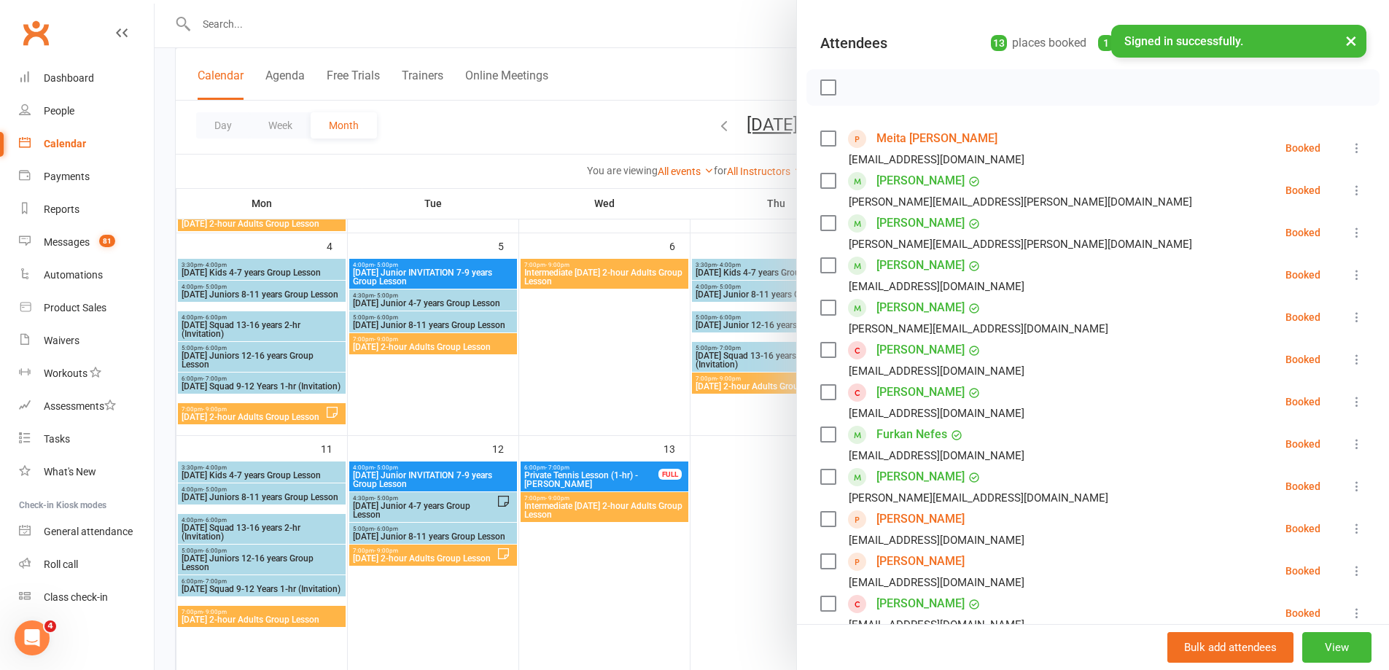
scroll to position [146, 0]
click at [1350, 447] on icon at bounding box center [1357, 442] width 15 height 15
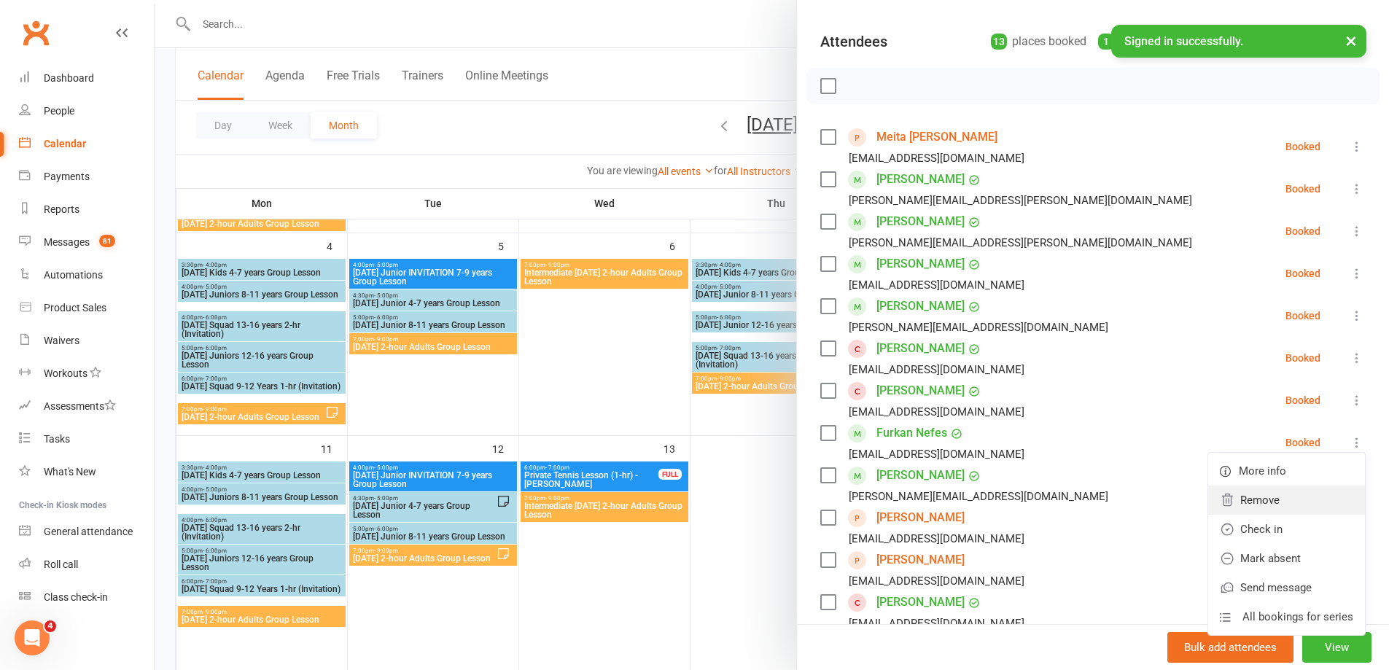
click at [1248, 504] on link "Remove" at bounding box center [1286, 500] width 157 height 29
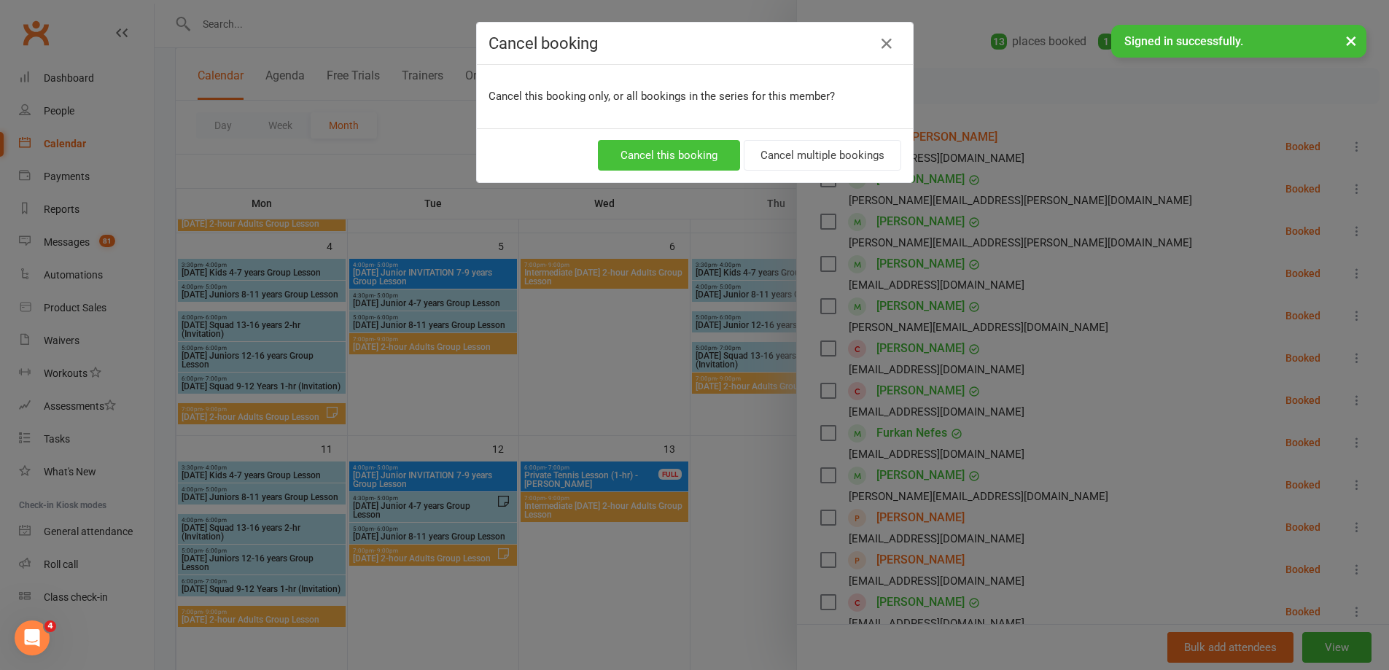
click at [719, 157] on button "Cancel this booking" at bounding box center [669, 155] width 142 height 31
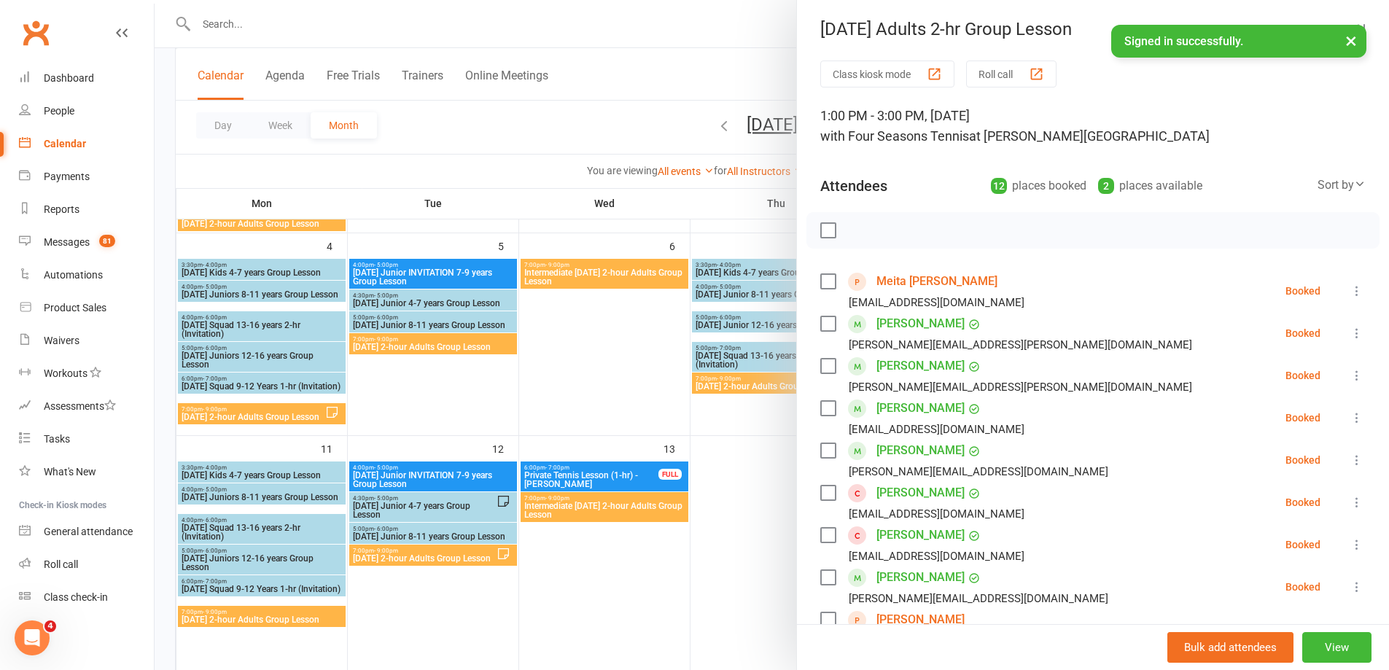
scroll to position [0, 0]
click at [1350, 463] on icon at bounding box center [1357, 461] width 15 height 15
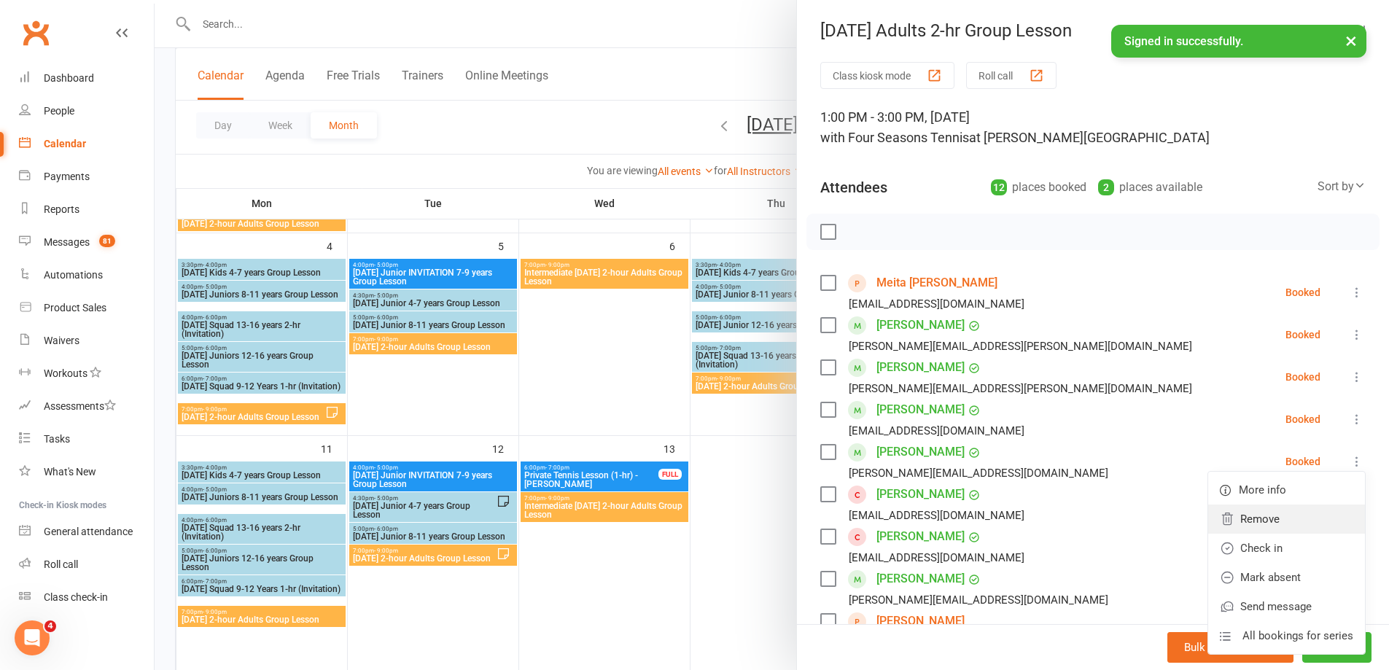
click at [1243, 520] on link "Remove" at bounding box center [1286, 519] width 157 height 29
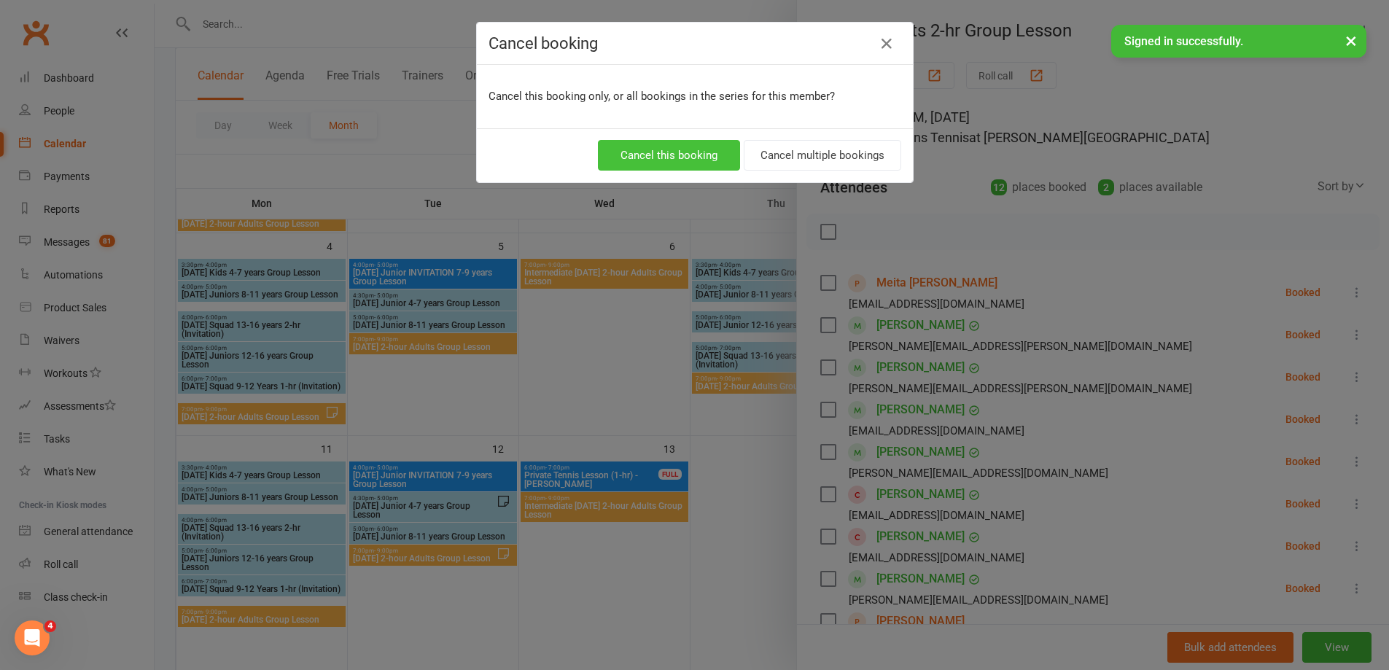
click at [691, 154] on button "Cancel this booking" at bounding box center [669, 155] width 142 height 31
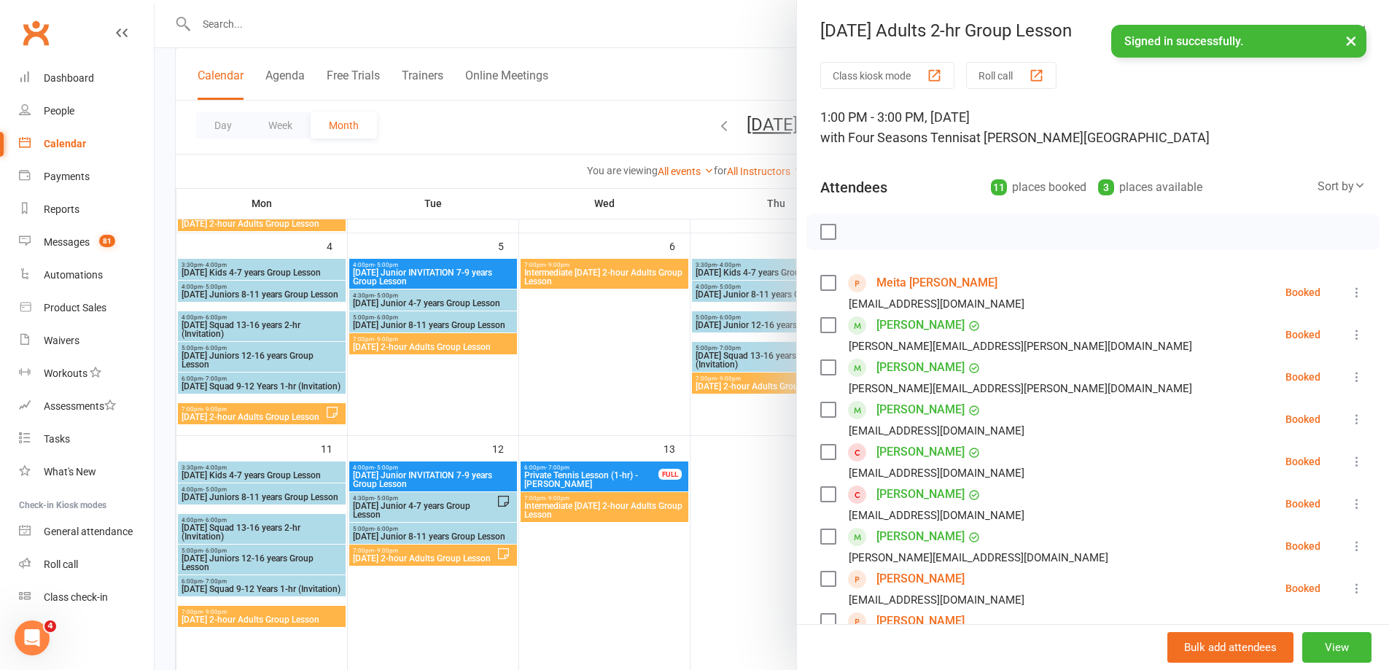
click at [739, 505] on div at bounding box center [772, 335] width 1234 height 670
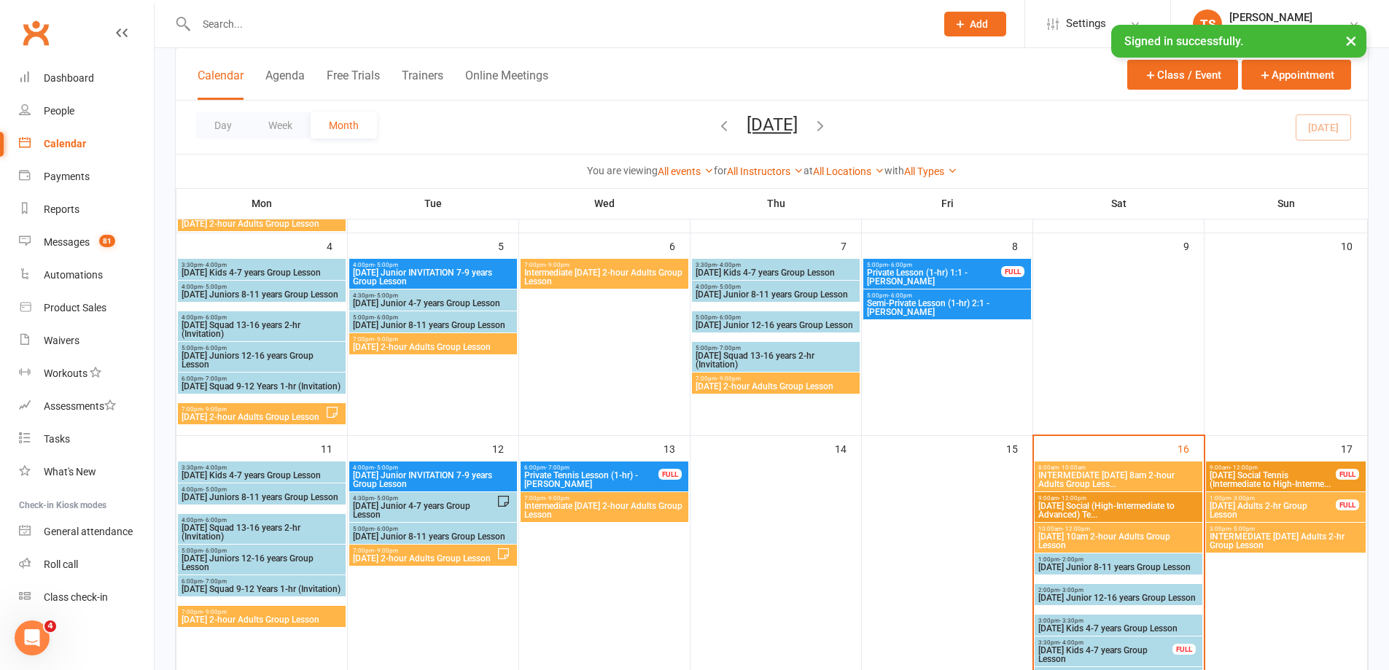
click at [1269, 540] on span "INTERMEDIATE [DATE] Adults 2-hr Group Lesson" at bounding box center [1286, 541] width 154 height 18
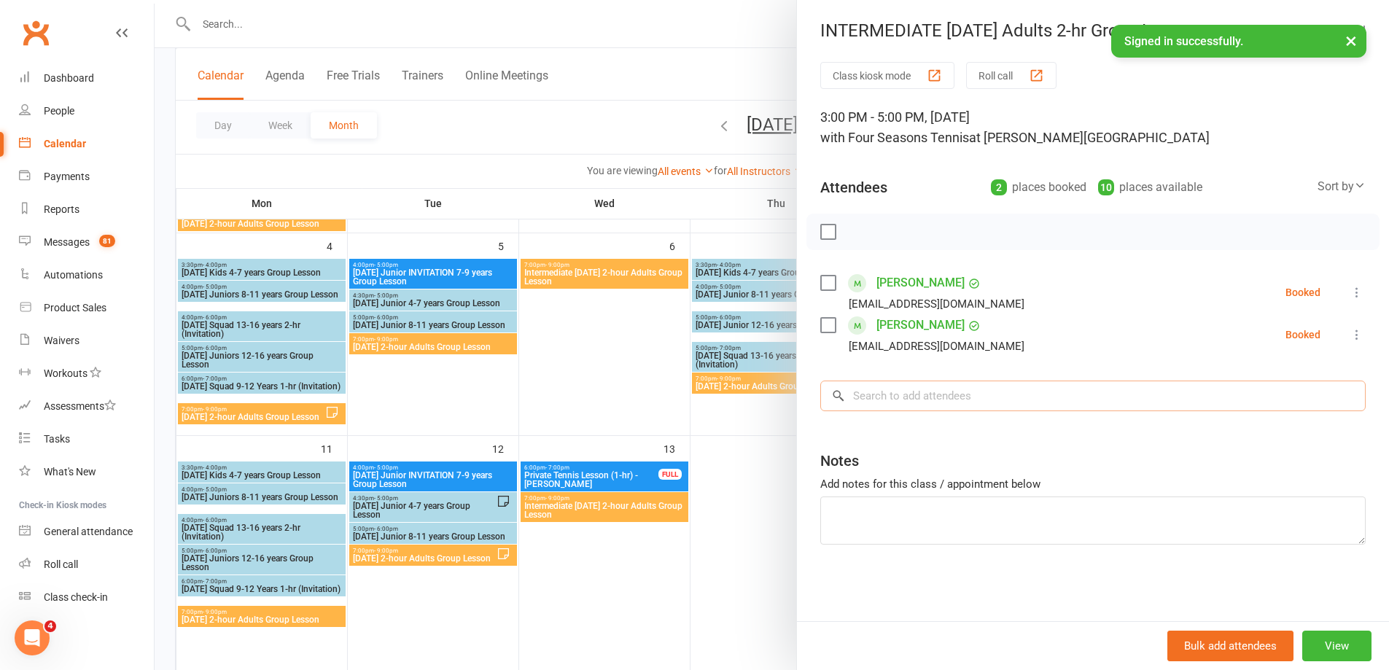
click at [868, 396] on input "search" at bounding box center [1092, 396] width 545 height 31
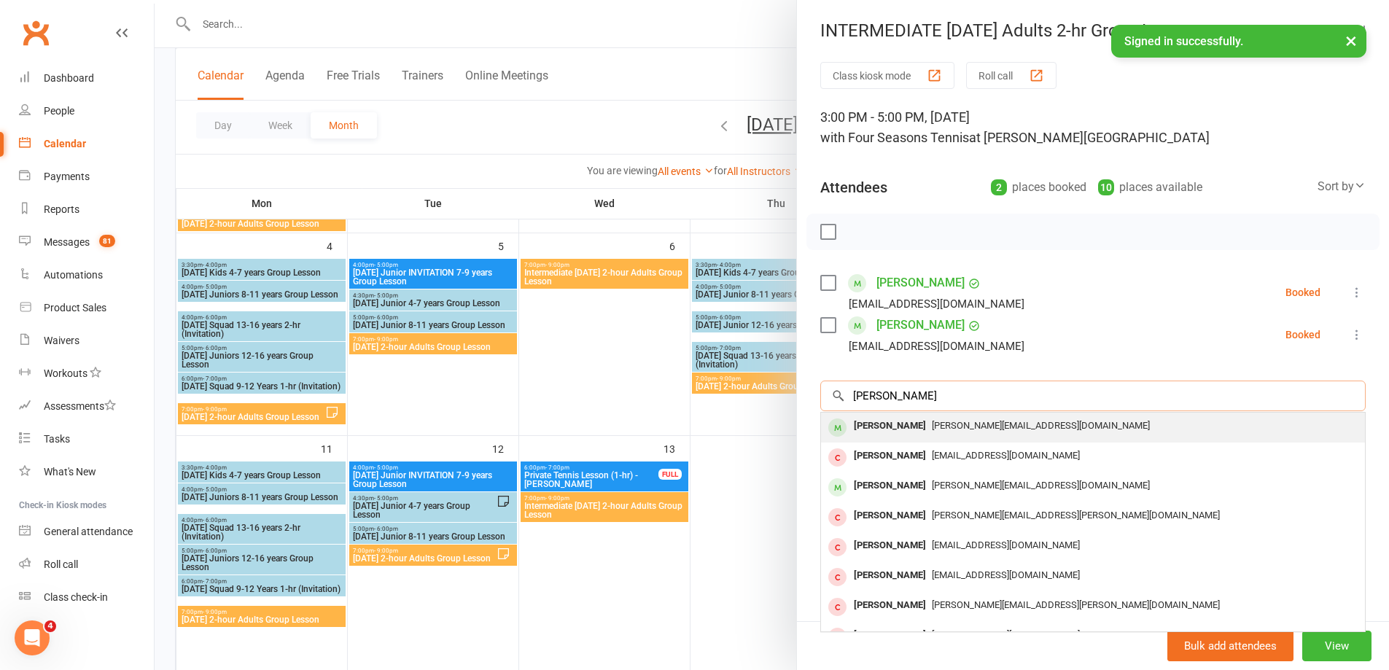
type input "[PERSON_NAME]"
click at [864, 421] on div "[PERSON_NAME]" at bounding box center [890, 426] width 84 height 21
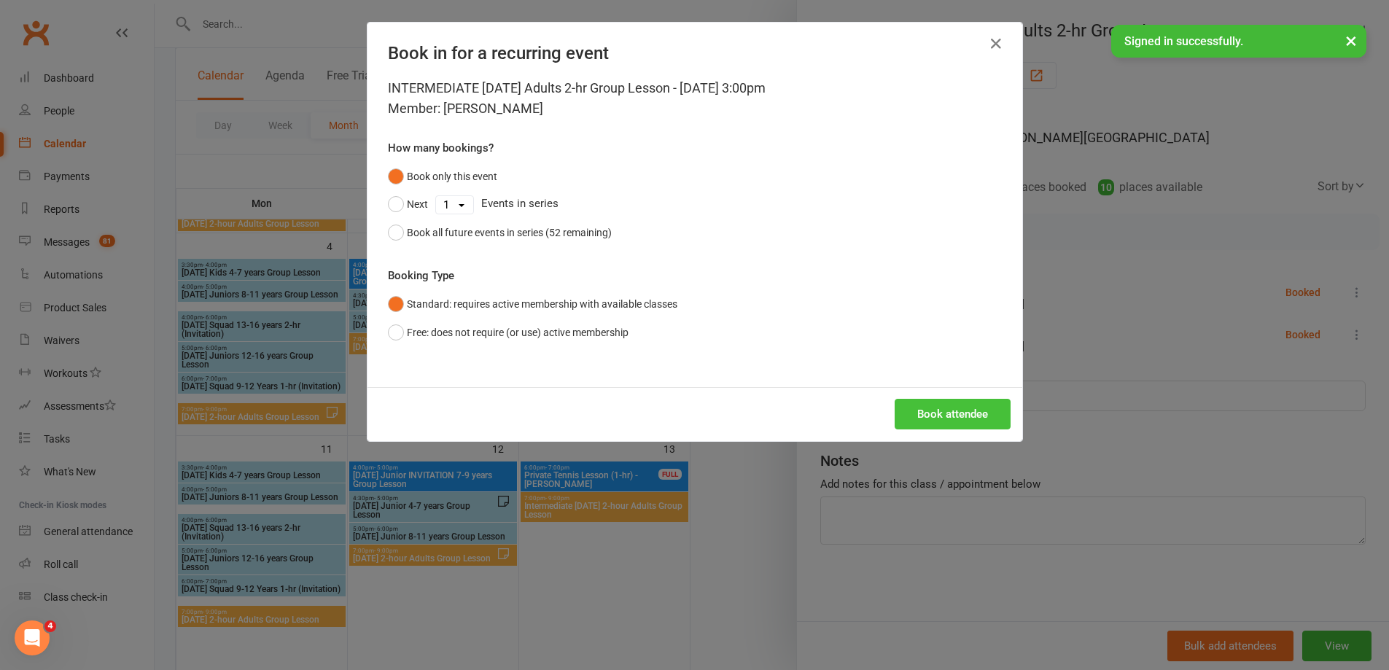
click at [933, 408] on button "Book attendee" at bounding box center [953, 414] width 116 height 31
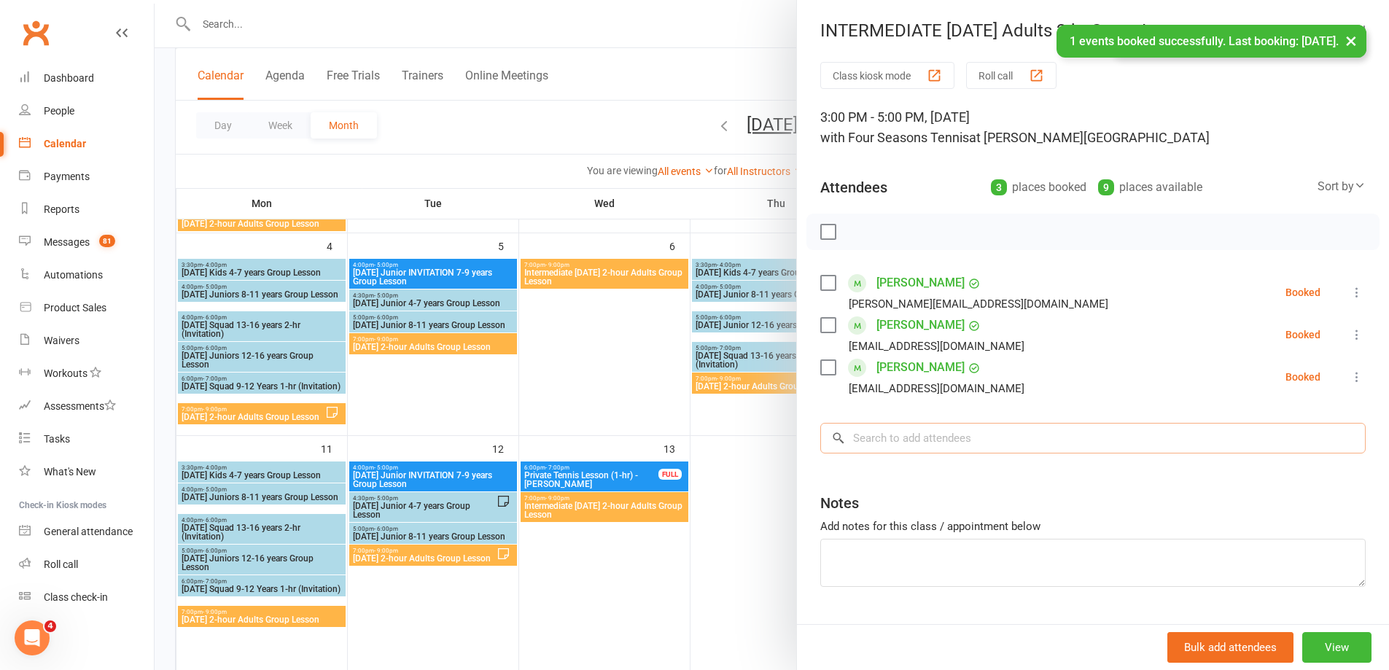
click at [851, 447] on input "search" at bounding box center [1092, 438] width 545 height 31
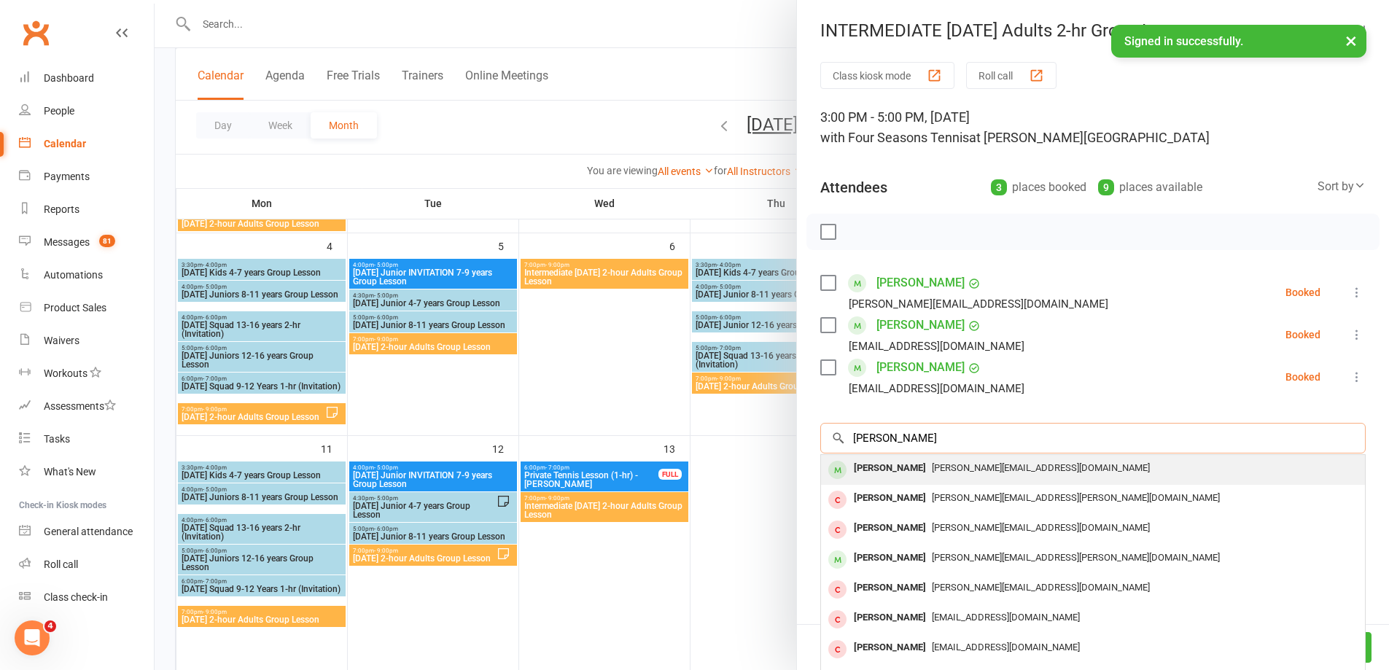
type input "[PERSON_NAME]"
click at [879, 468] on div "[PERSON_NAME]" at bounding box center [890, 468] width 84 height 21
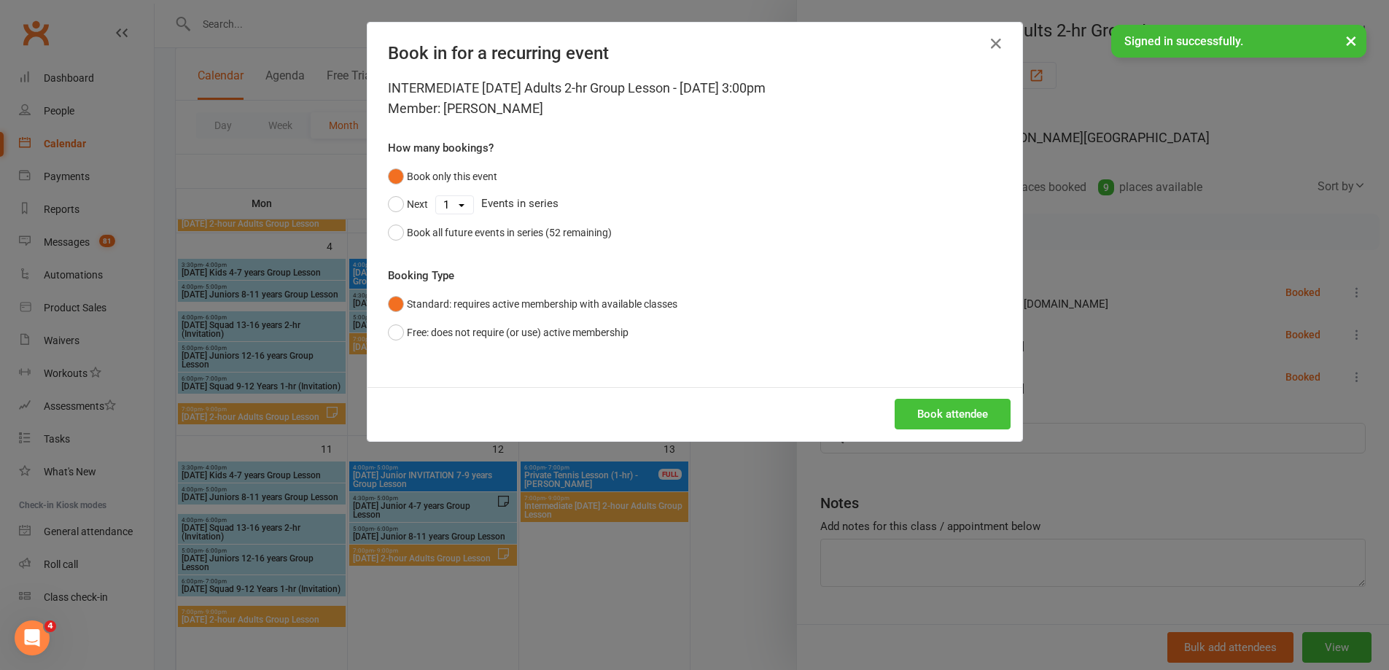
click at [941, 419] on button "Book attendee" at bounding box center [953, 414] width 116 height 31
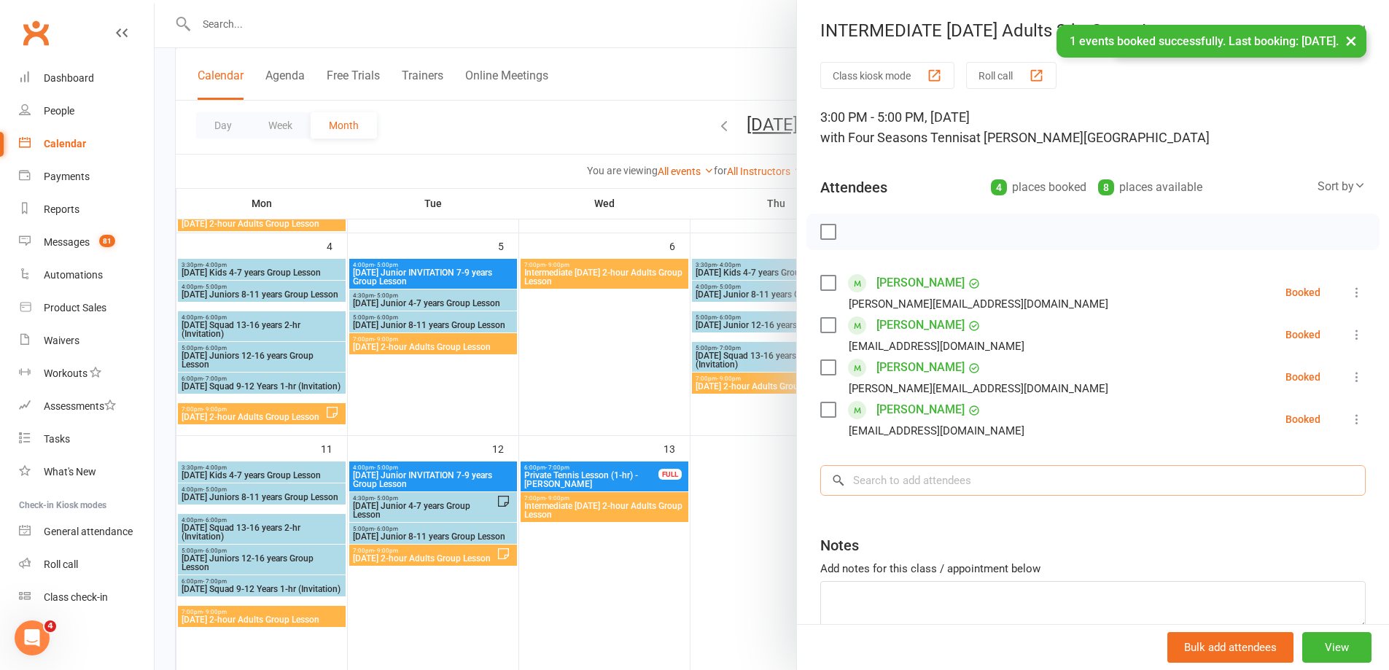
drag, startPoint x: 858, startPoint y: 477, endPoint x: 850, endPoint y: 478, distance: 7.4
click at [855, 477] on input "search" at bounding box center [1092, 480] width 545 height 31
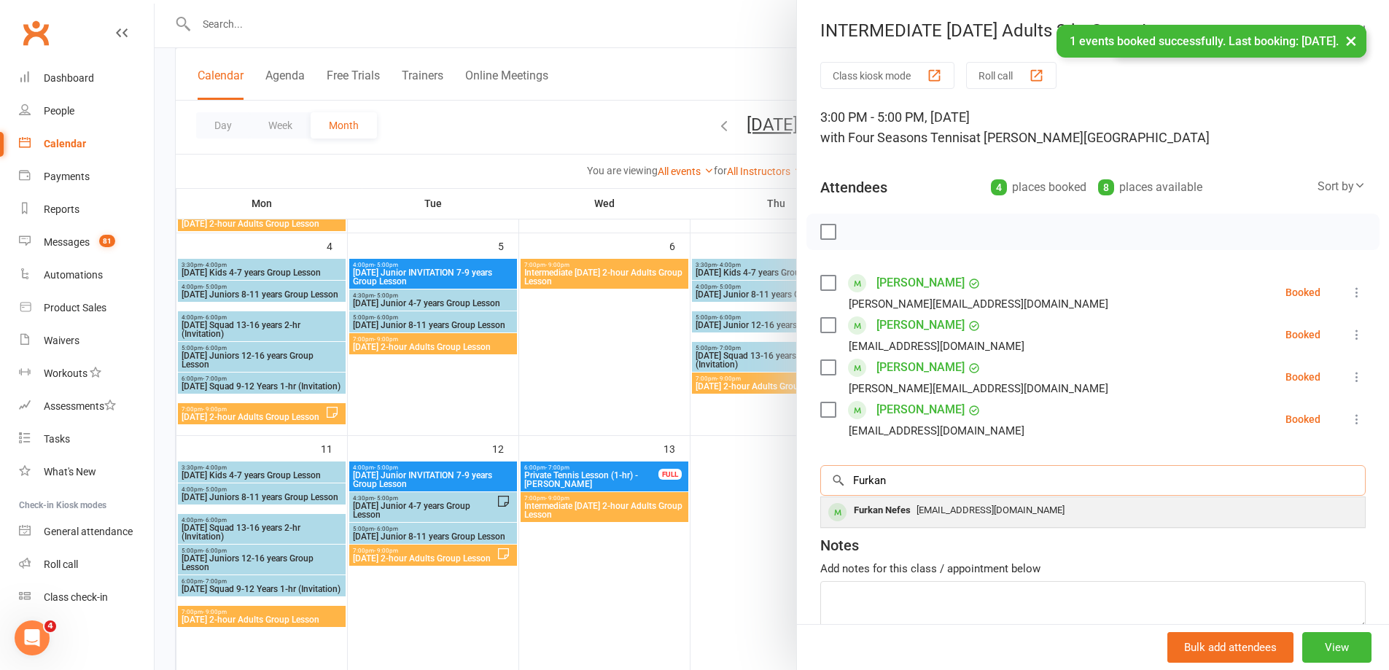
type input "Furkan"
click at [896, 506] on div "Furkan Nefes" at bounding box center [882, 510] width 69 height 21
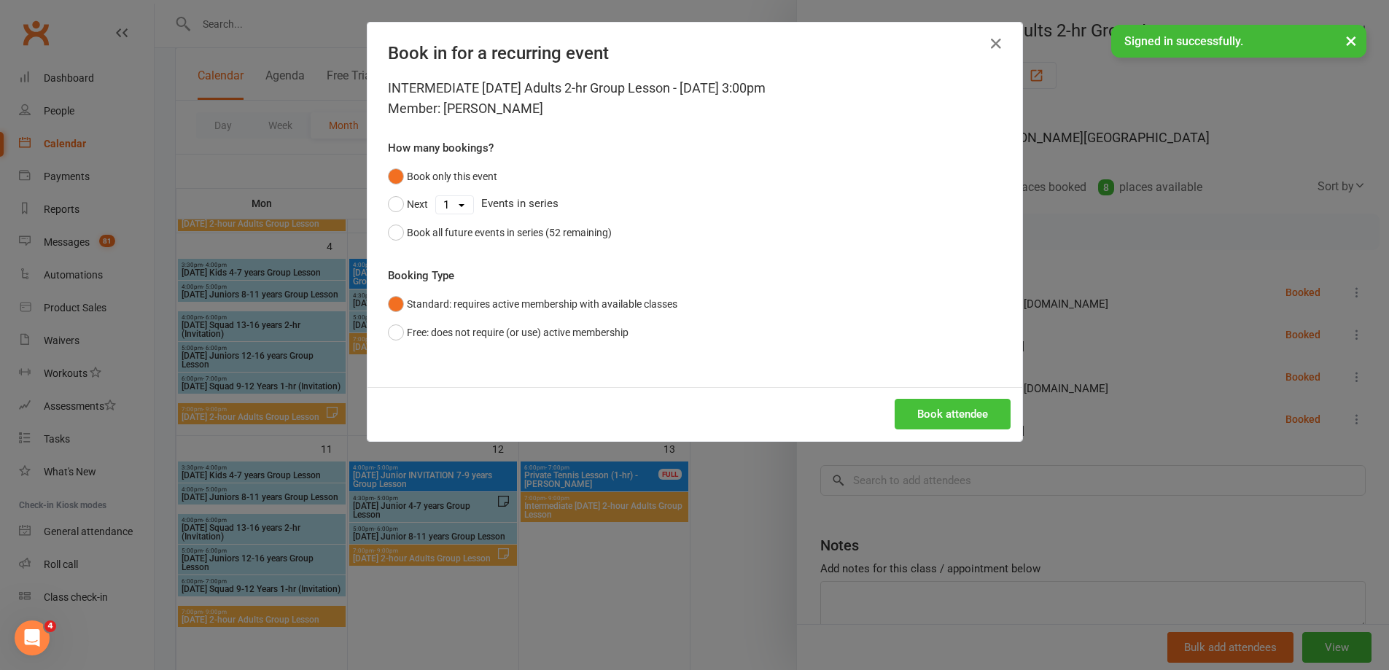
click at [945, 414] on button "Book attendee" at bounding box center [953, 414] width 116 height 31
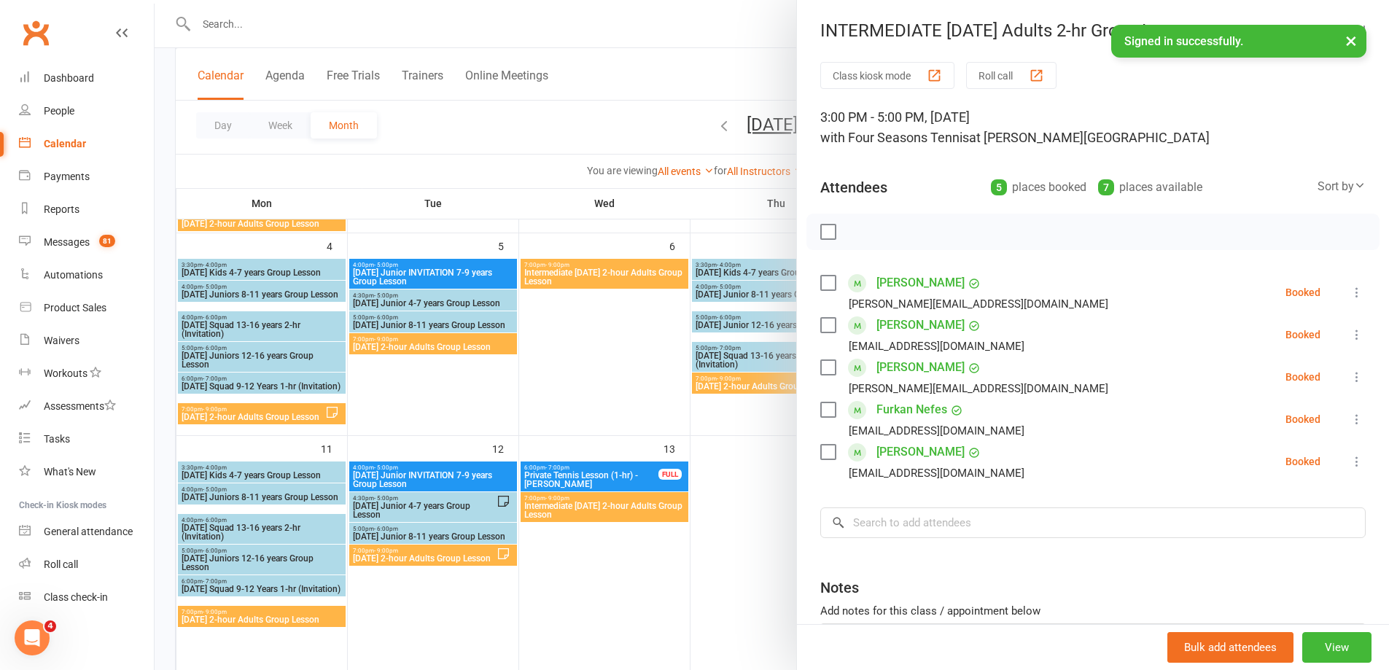
click at [731, 529] on div at bounding box center [772, 335] width 1234 height 670
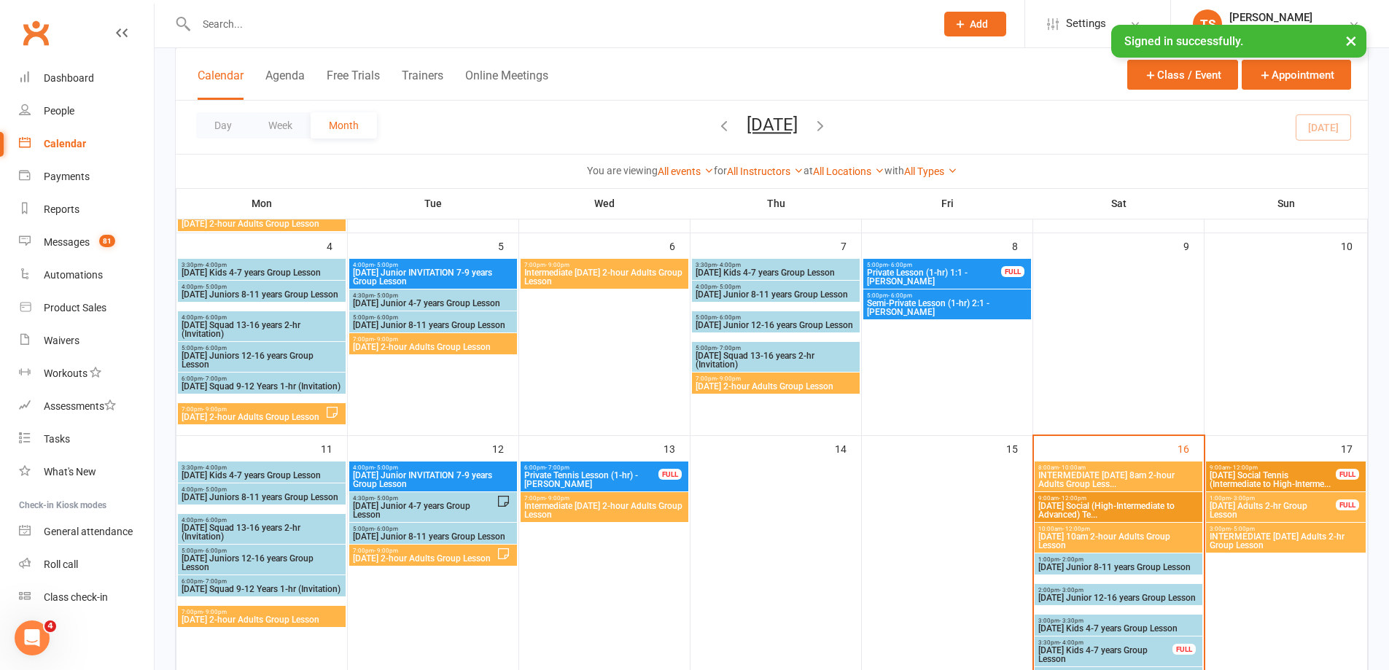
click at [1246, 504] on span "[DATE] Adults 2-hr Group Lesson" at bounding box center [1273, 511] width 128 height 18
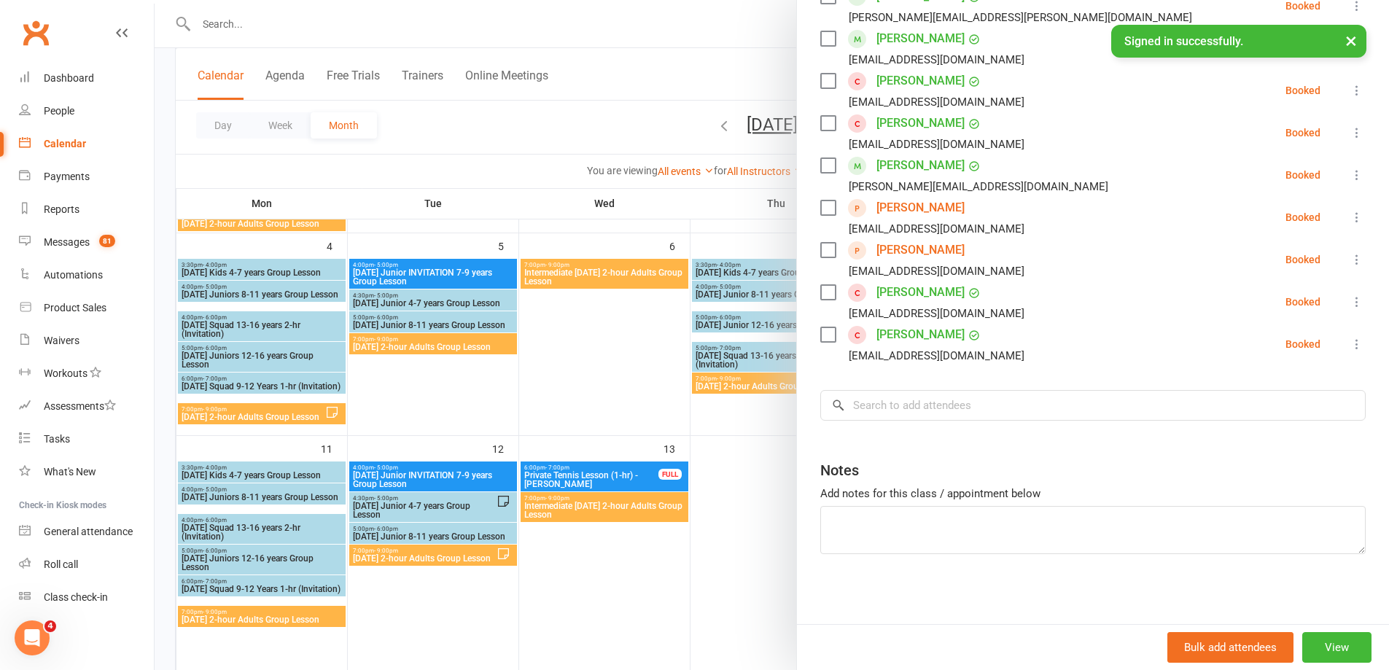
scroll to position [374, 0]
click at [1321, 643] on button "View" at bounding box center [1336, 647] width 69 height 31
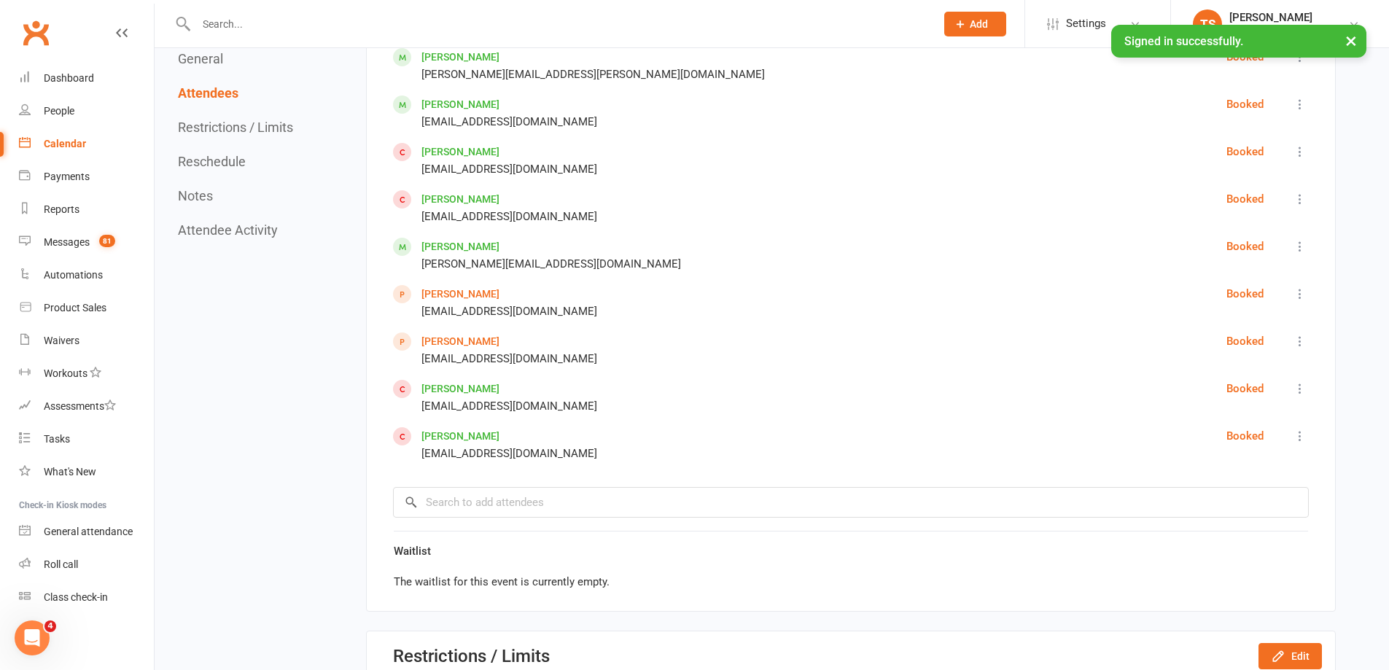
scroll to position [1094, 0]
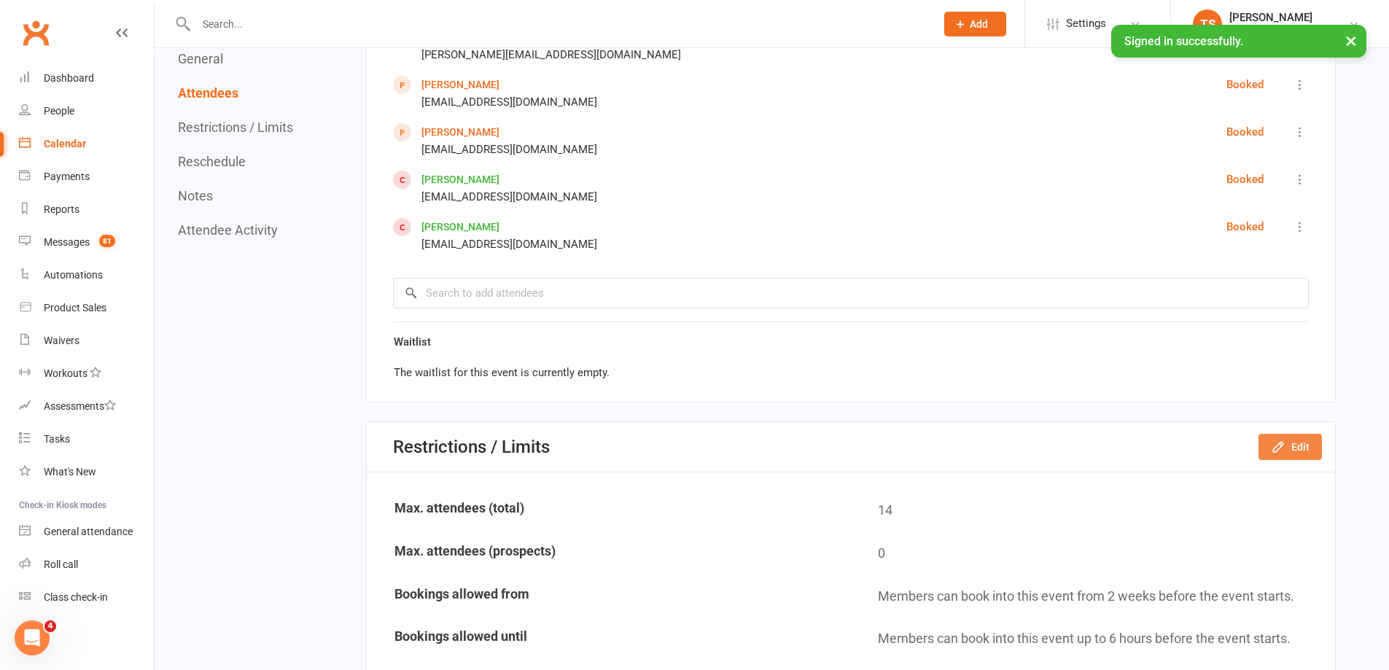
click at [1283, 454] on icon "button" at bounding box center [1278, 447] width 15 height 15
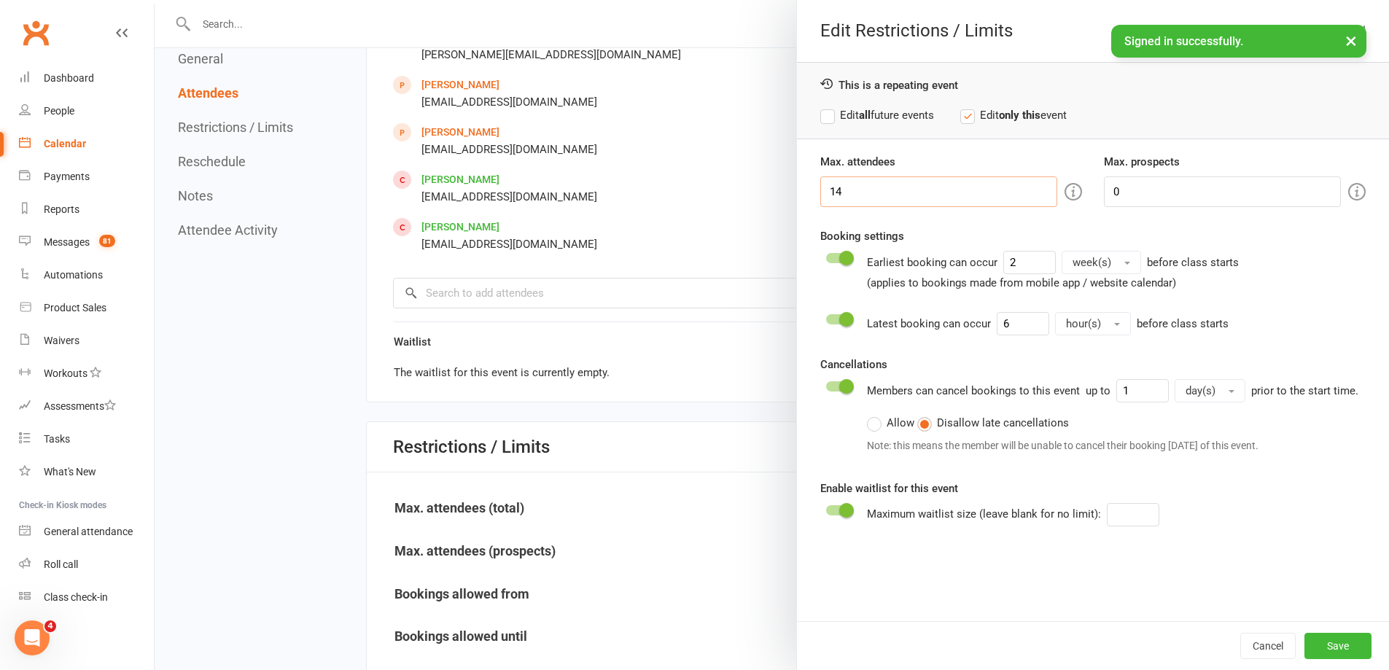
drag, startPoint x: 843, startPoint y: 182, endPoint x: 823, endPoint y: 191, distance: 22.5
click at [827, 187] on input "14" at bounding box center [938, 191] width 237 height 31
type input "2"
type input "12"
click at [1310, 642] on button "Save" at bounding box center [1337, 646] width 67 height 26
